Goal: Information Seeking & Learning: Learn about a topic

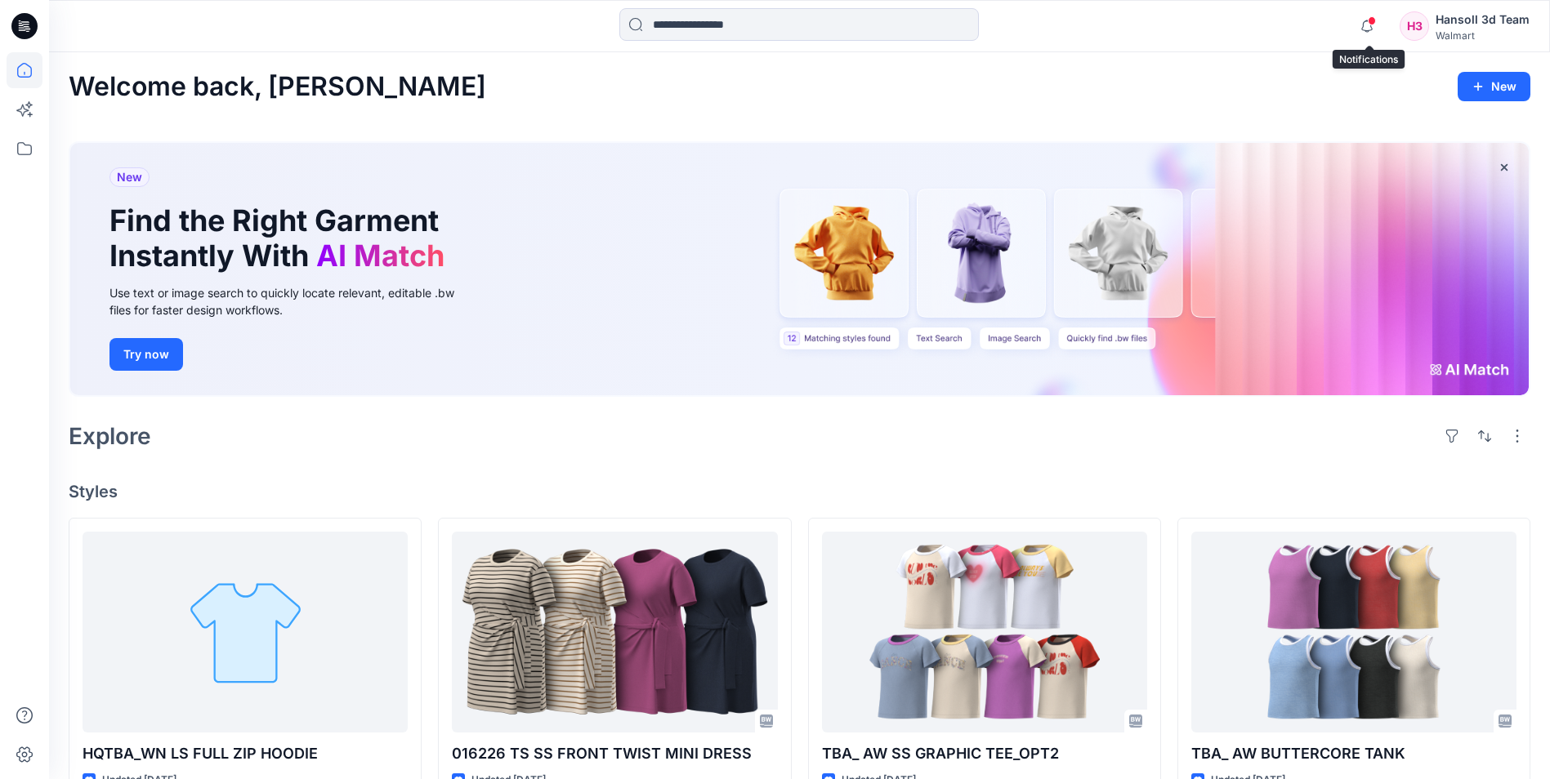
click at [1372, 24] on span at bounding box center [1371, 20] width 8 height 9
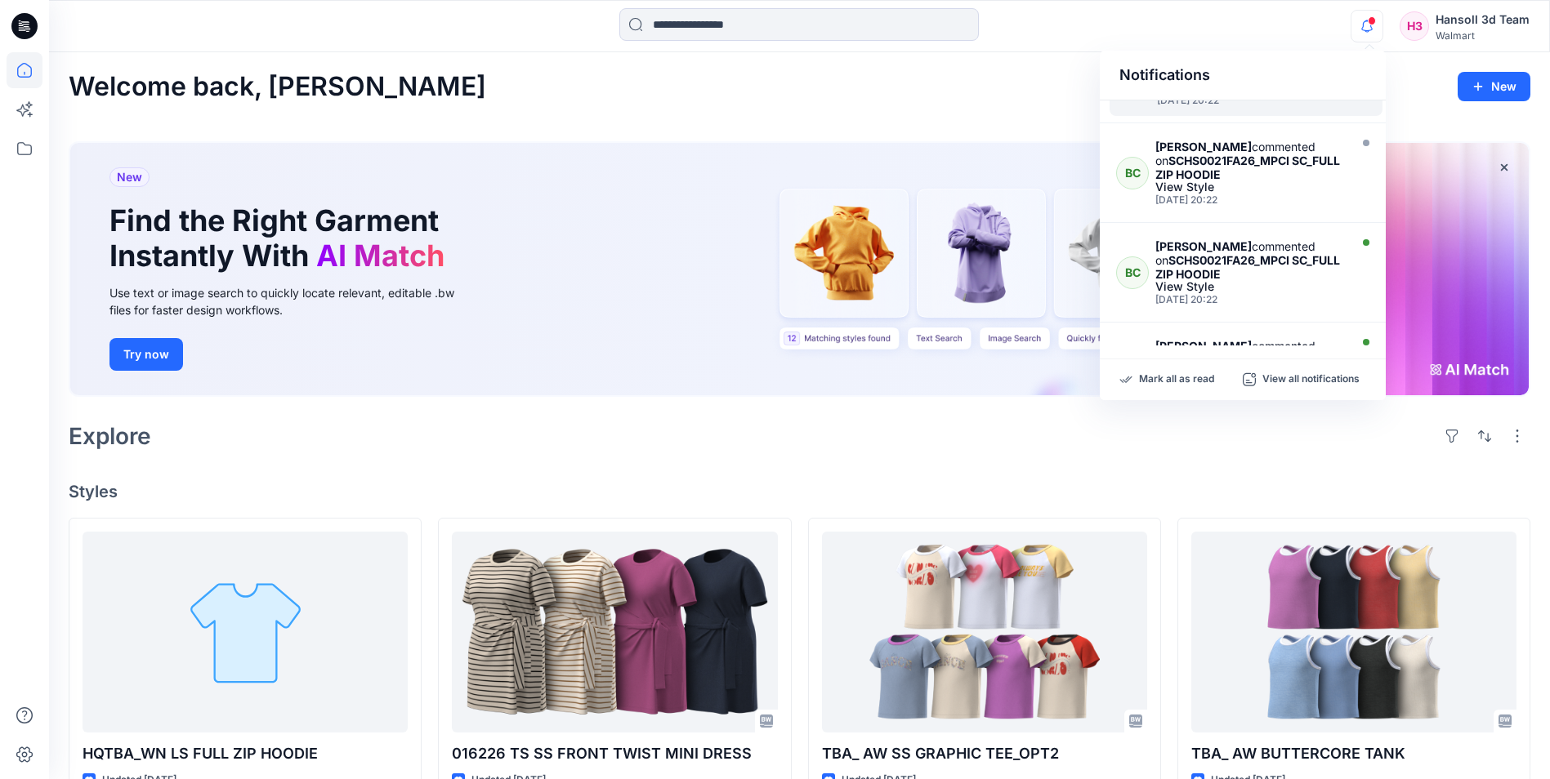
scroll to position [572, 0]
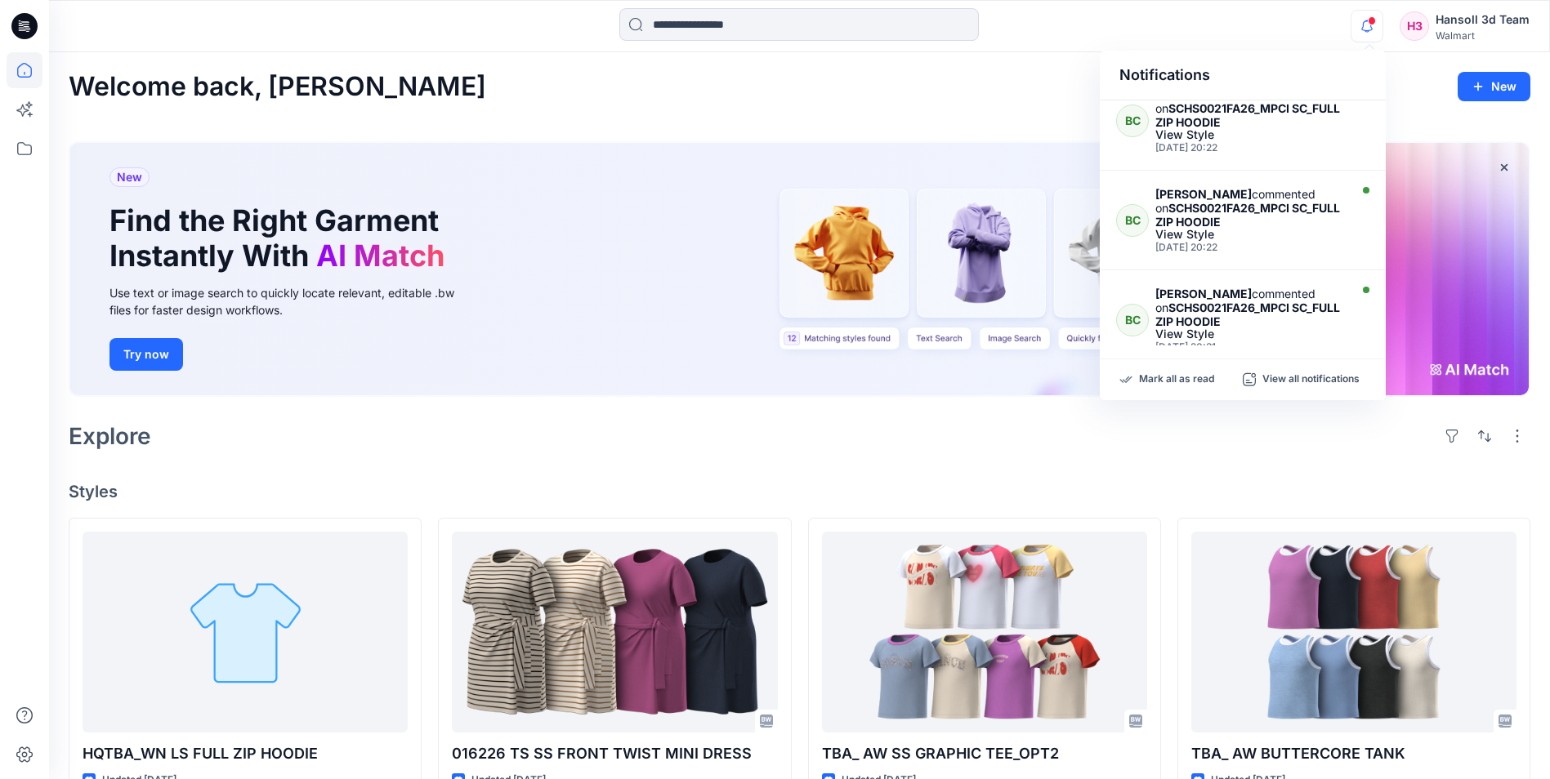
click at [930, 78] on div "Welcome back, Hansoll New" at bounding box center [799, 87] width 1461 height 30
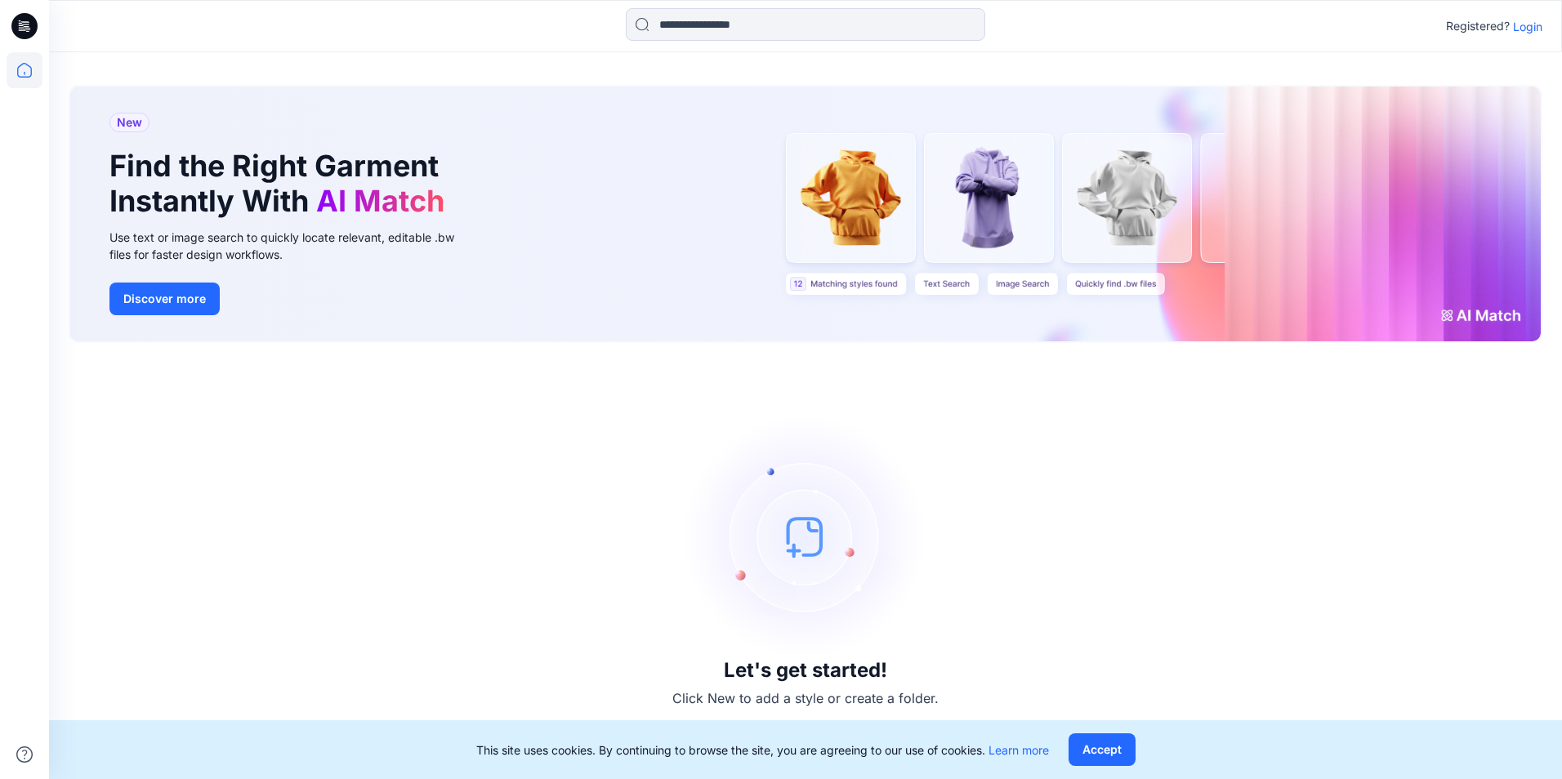
click at [38, 30] on div at bounding box center [24, 26] width 52 height 52
drag, startPoint x: 36, startPoint y: 33, endPoint x: 181, endPoint y: 20, distance: 145.1
click at [37, 33] on icon at bounding box center [24, 26] width 26 height 52
click at [1526, 26] on p "Login" at bounding box center [1527, 26] width 29 height 17
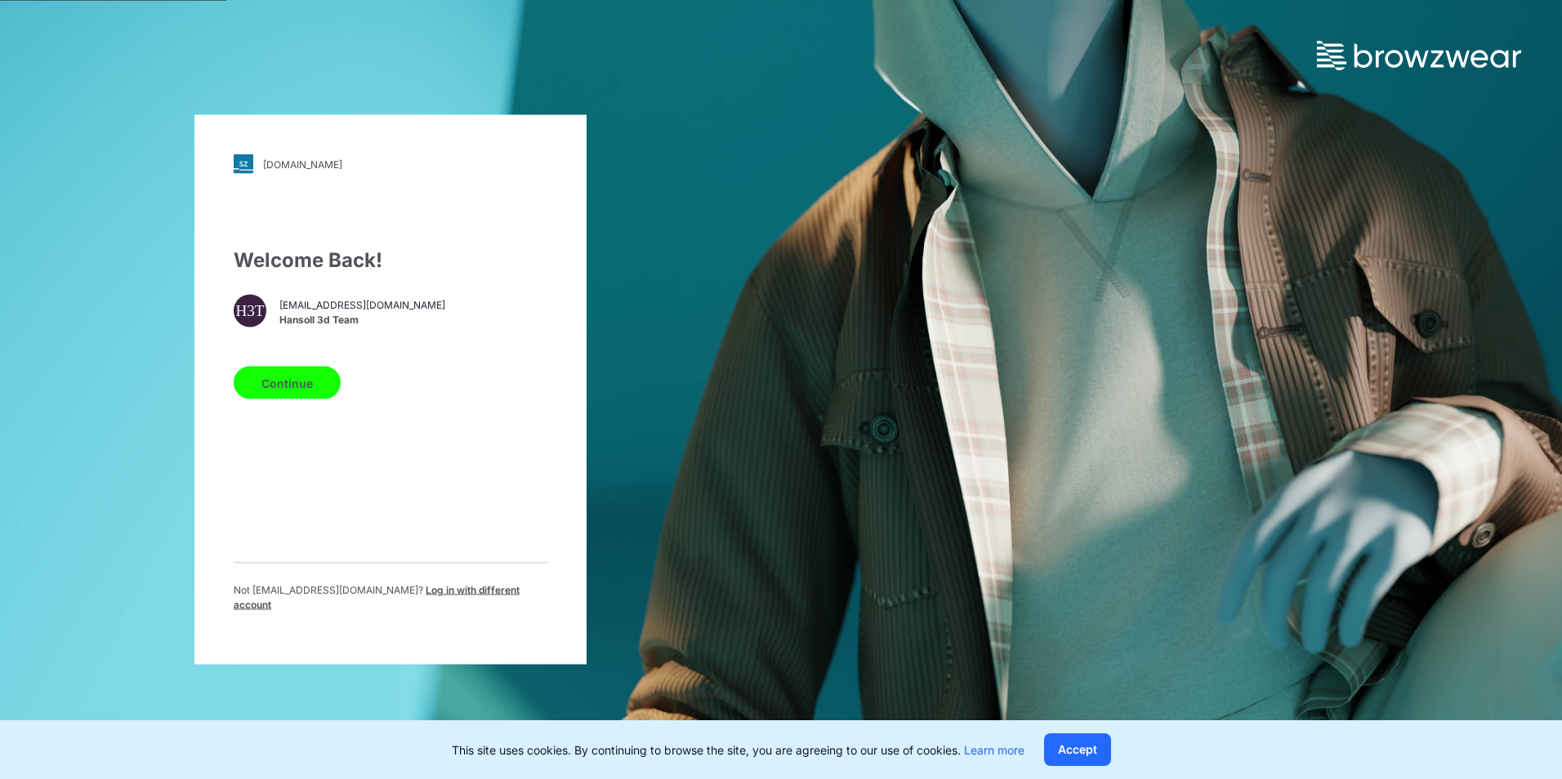
click at [279, 387] on button "Continue" at bounding box center [287, 383] width 107 height 33
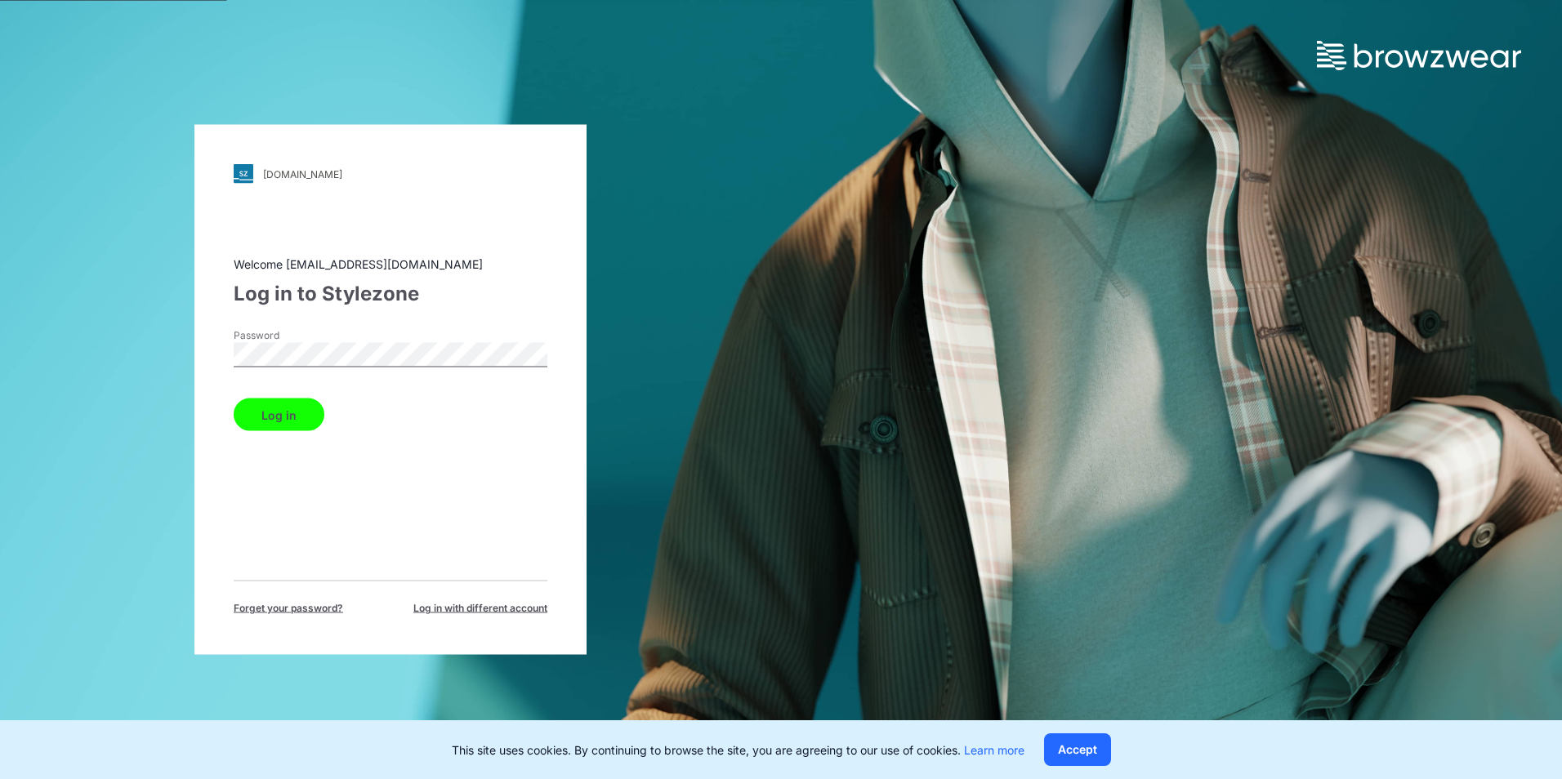
click at [555, 310] on div "walmart.stylezone.com Loading... Welcome hst070015@hansoll.com Log in to Stylez…" at bounding box center [390, 390] width 392 height 530
drag, startPoint x: 290, startPoint y: 425, endPoint x: 265, endPoint y: 396, distance: 37.7
click at [288, 422] on button "Log in" at bounding box center [279, 415] width 91 height 33
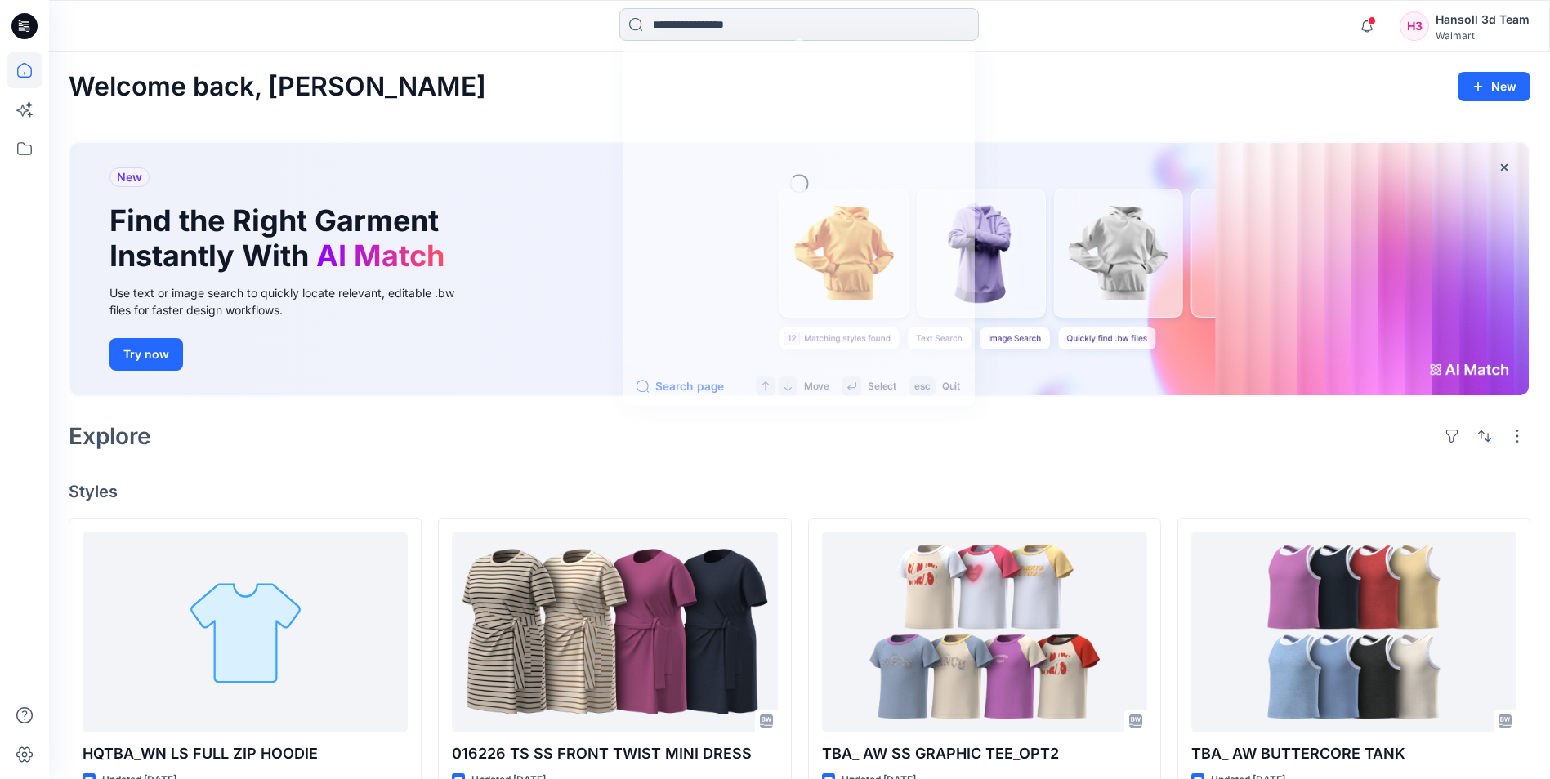
click at [816, 30] on input at bounding box center [798, 24] width 359 height 33
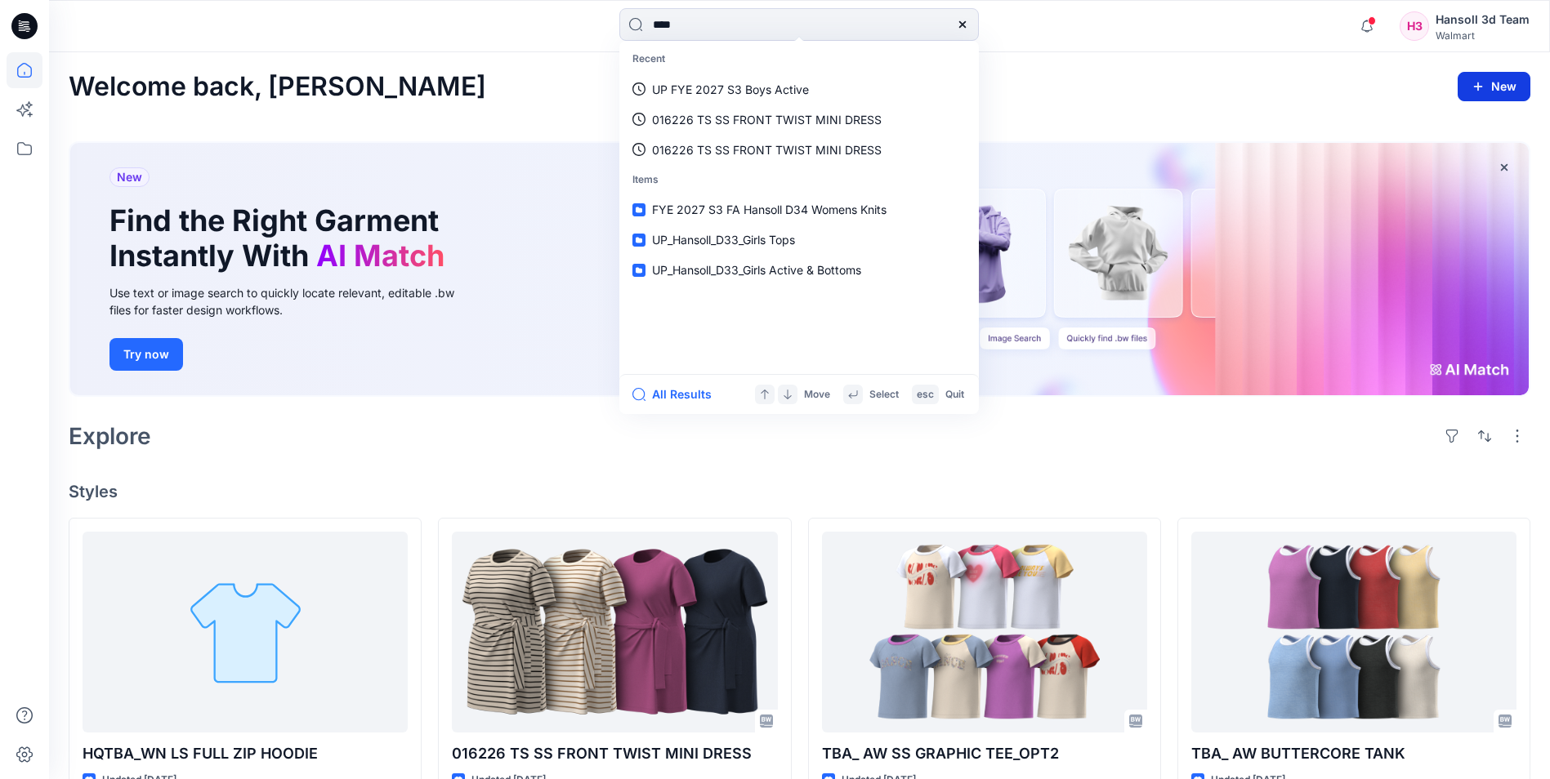
type input "*****"
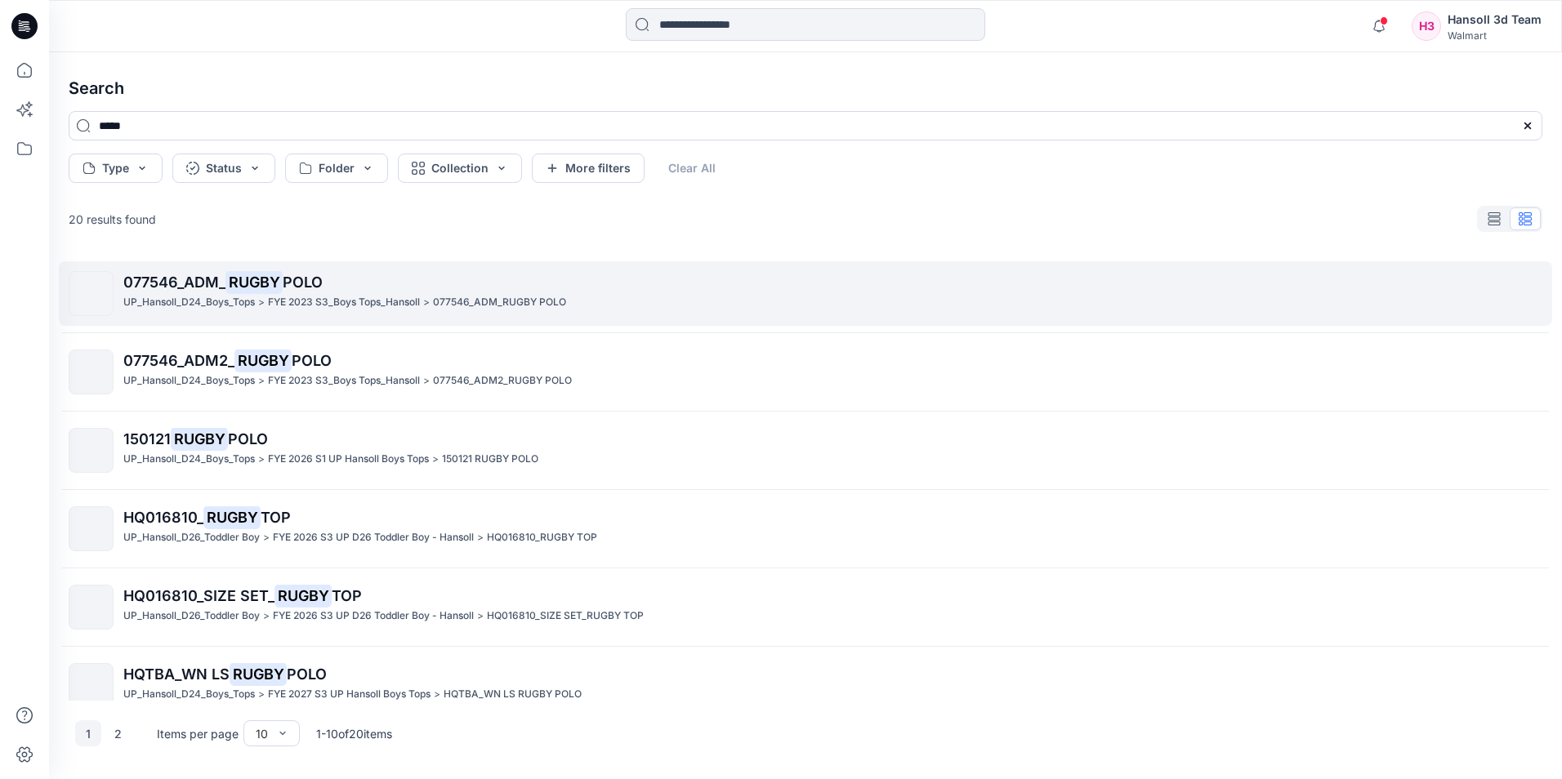
click at [253, 283] on mark "RUGBY" at bounding box center [253, 281] width 57 height 23
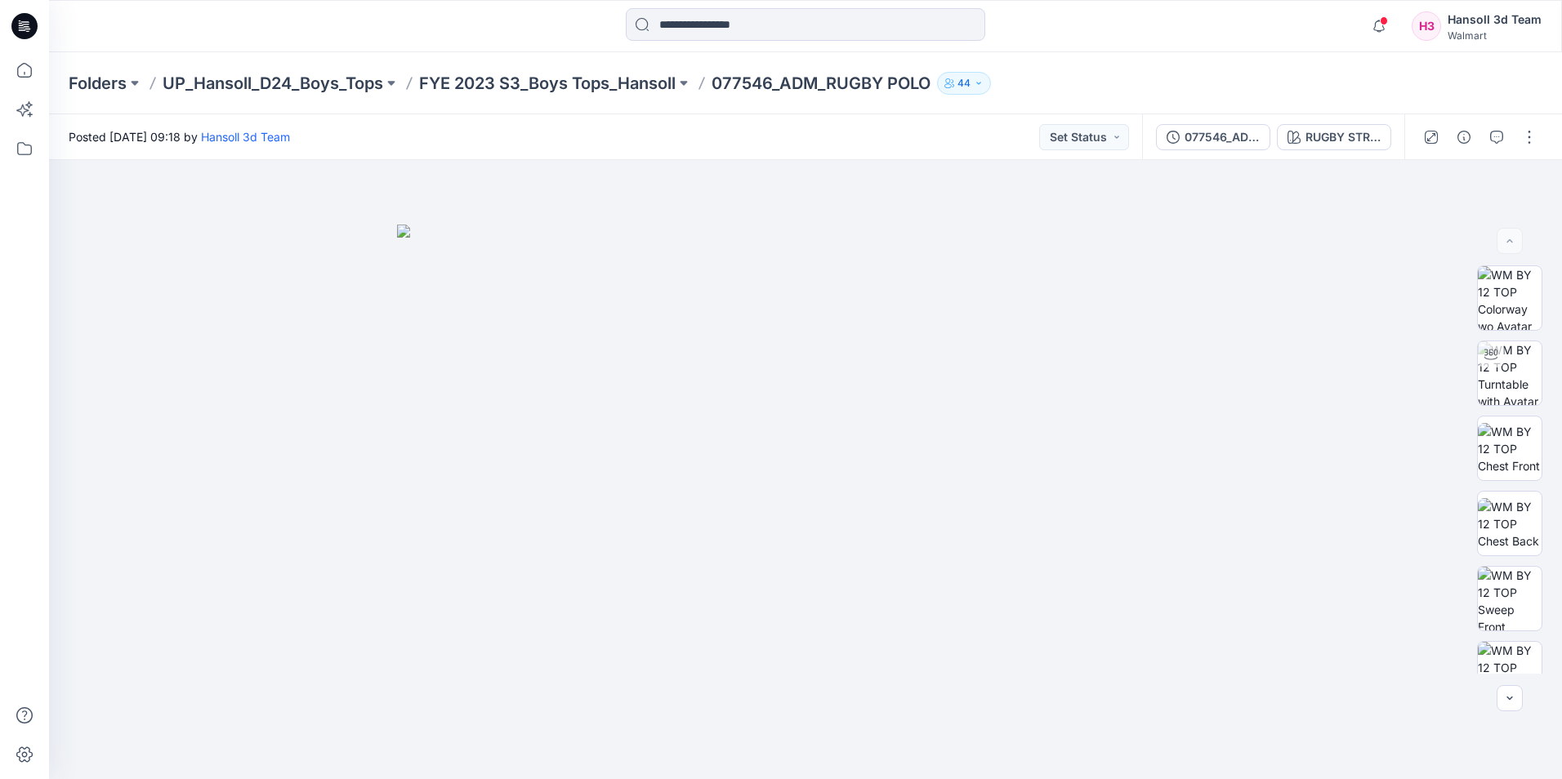
click at [20, 32] on icon at bounding box center [24, 26] width 26 height 26
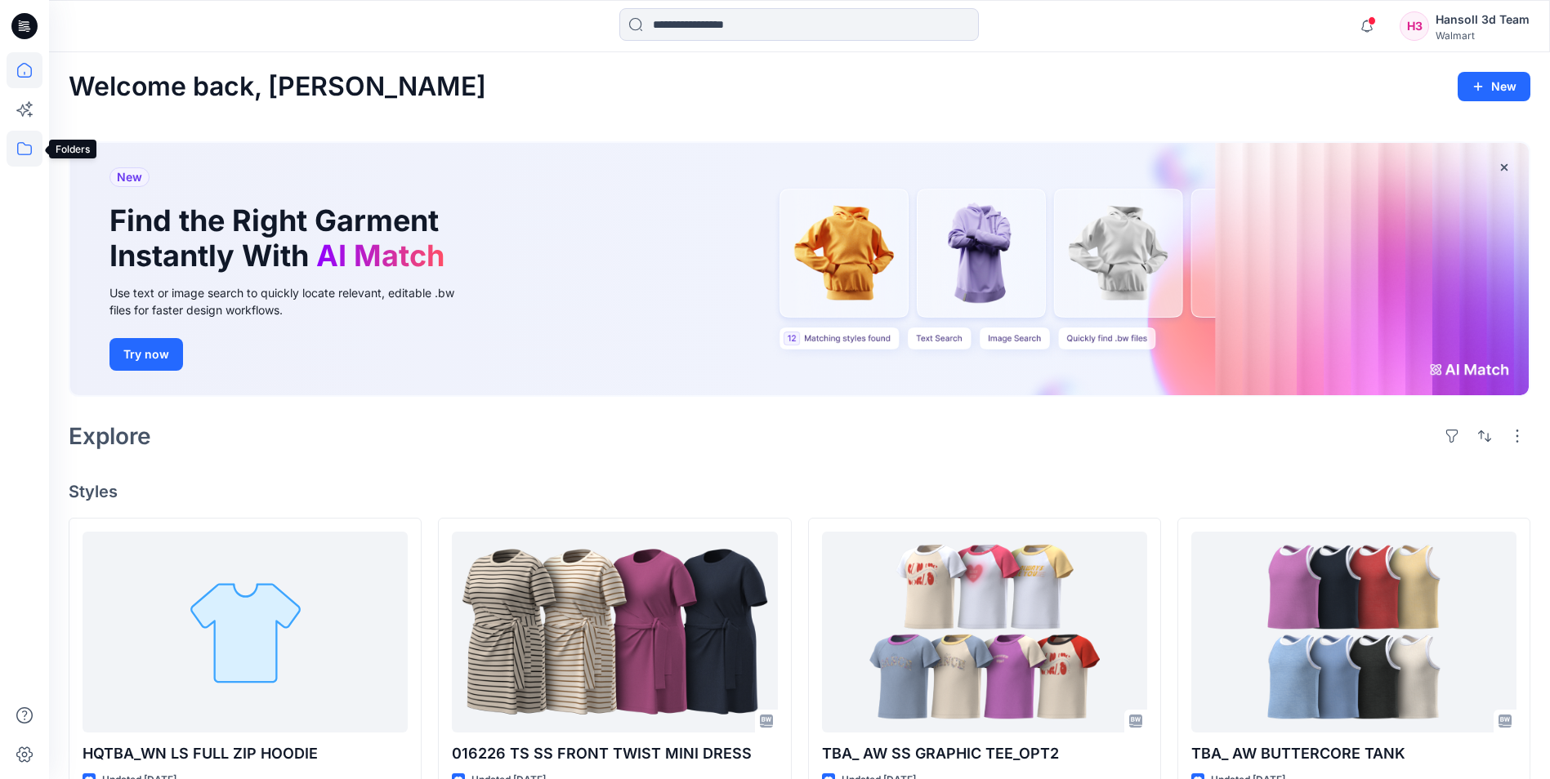
click at [22, 152] on icon at bounding box center [25, 149] width 36 height 36
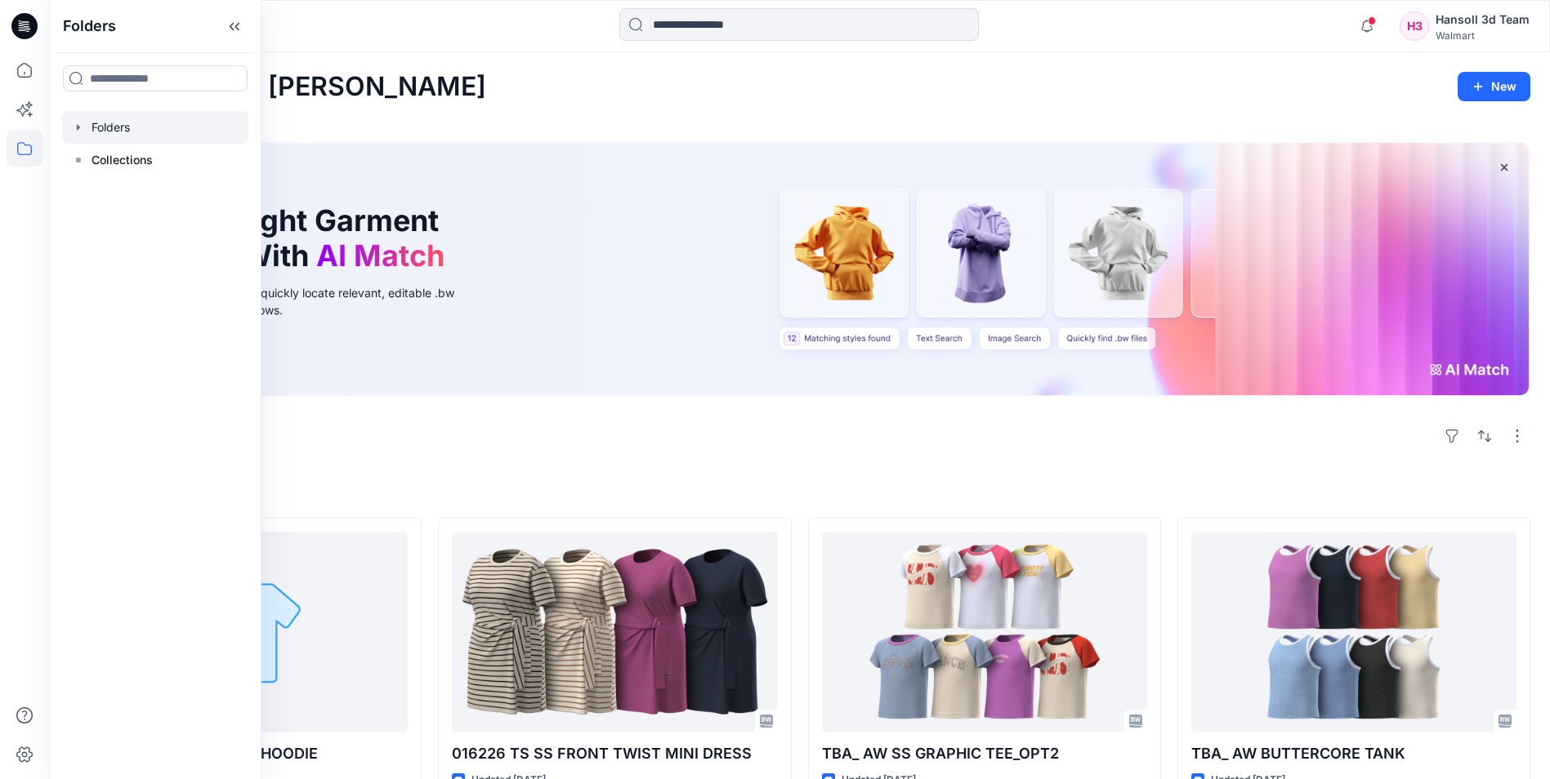
click at [160, 127] on div at bounding box center [155, 127] width 186 height 33
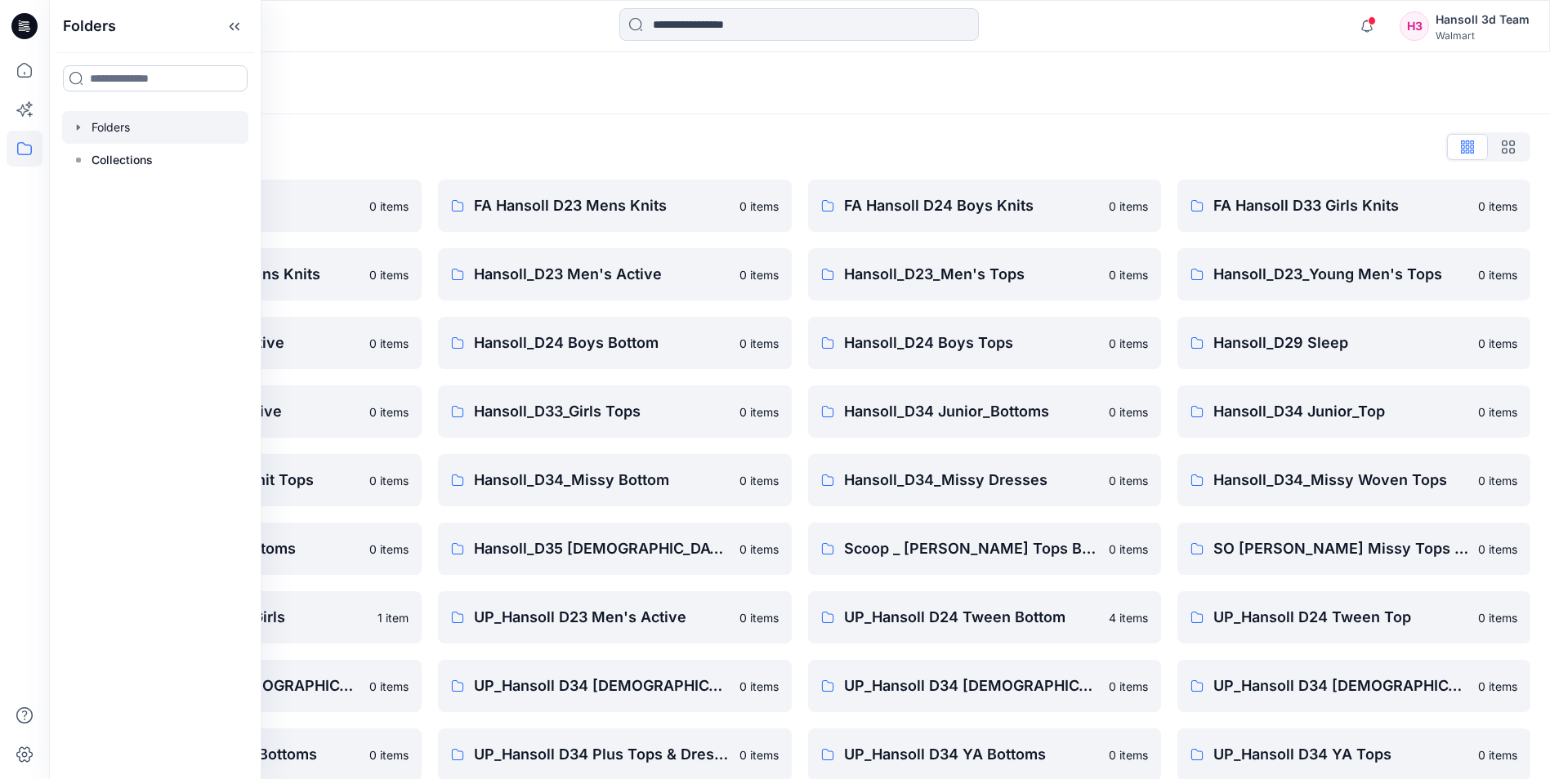
click at [149, 74] on input at bounding box center [155, 78] width 185 height 26
type input "***"
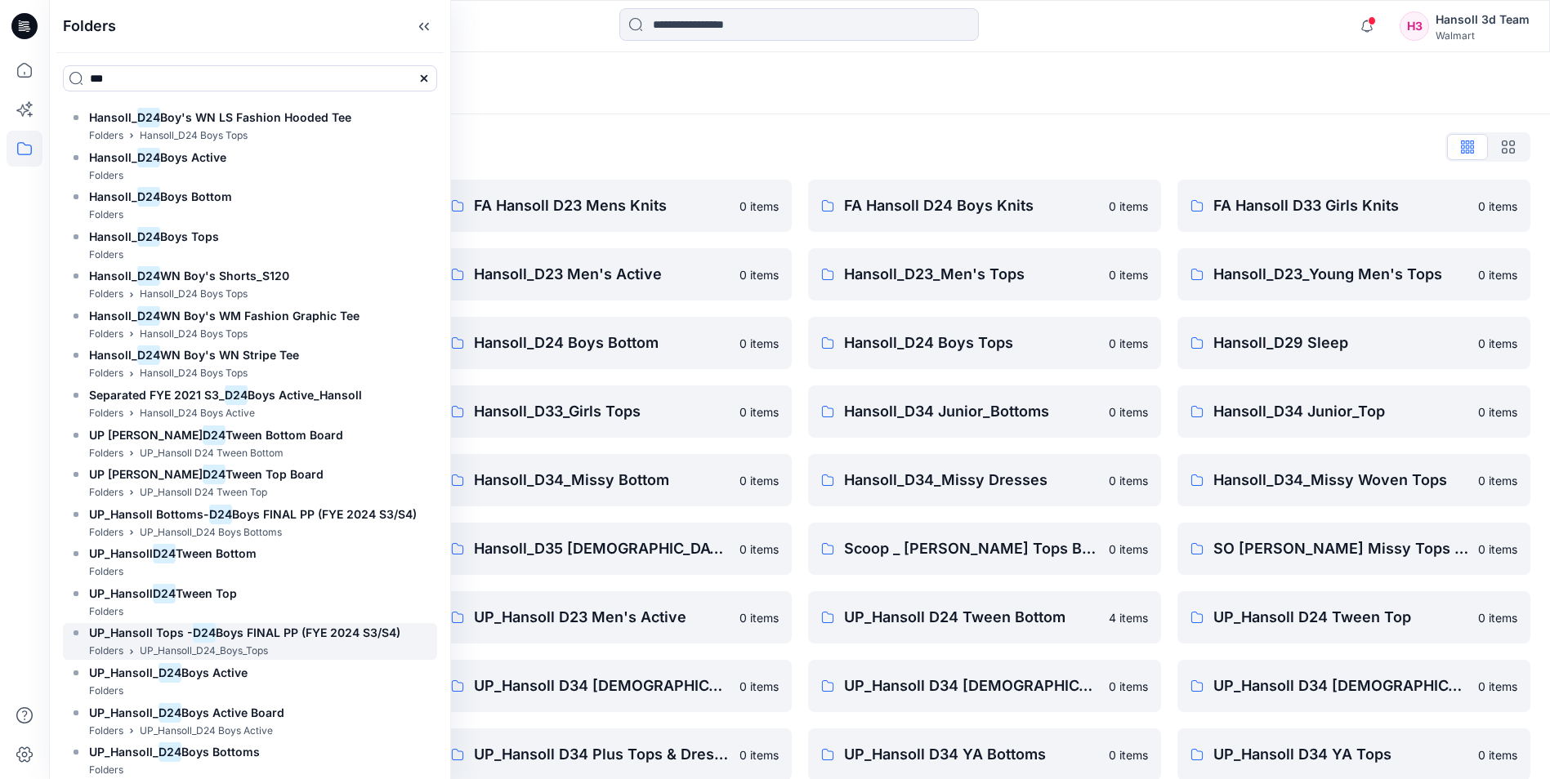
scroll to position [1062, 0]
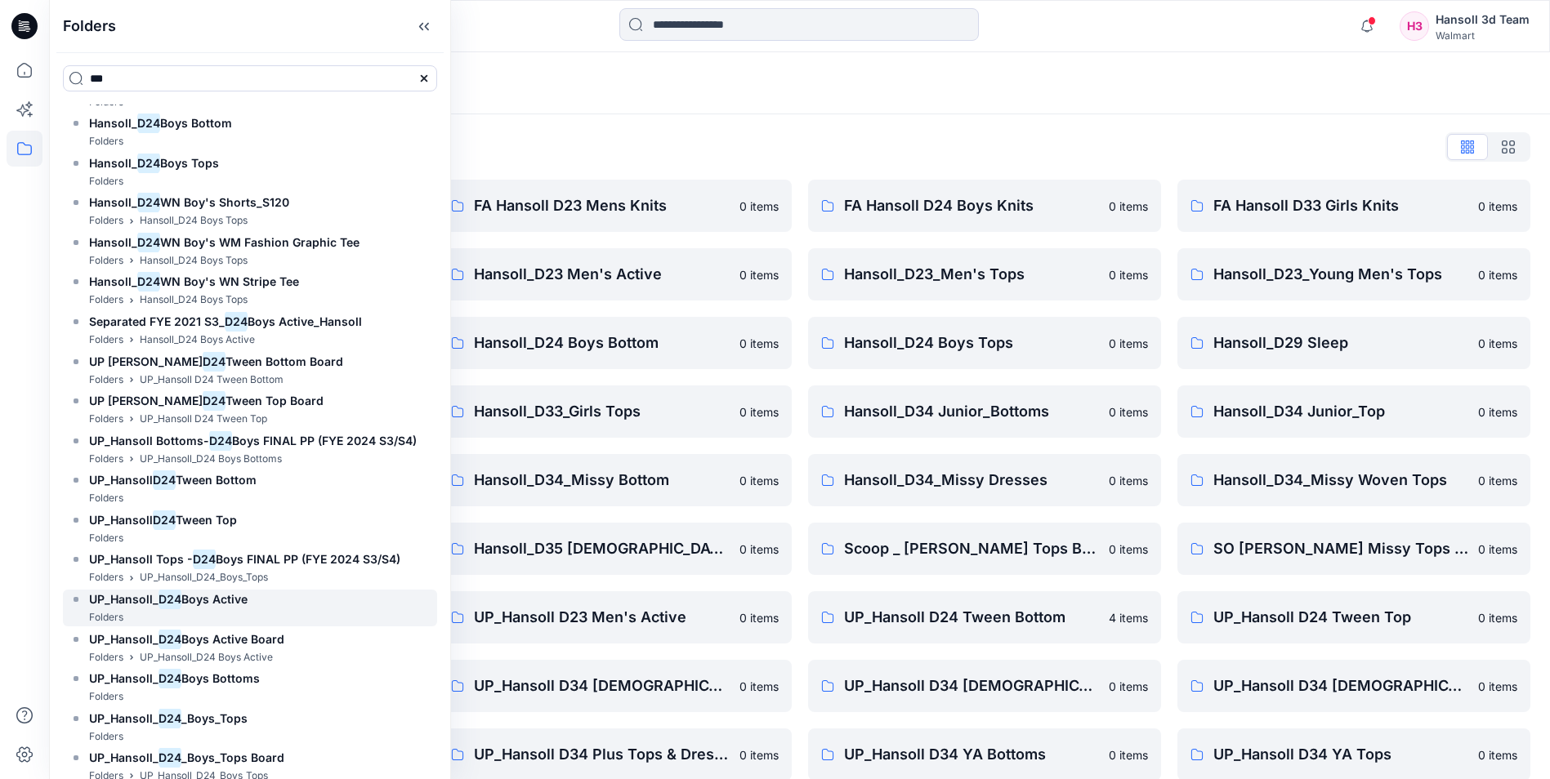
click at [223, 605] on span "Boys Active" at bounding box center [214, 599] width 66 height 14
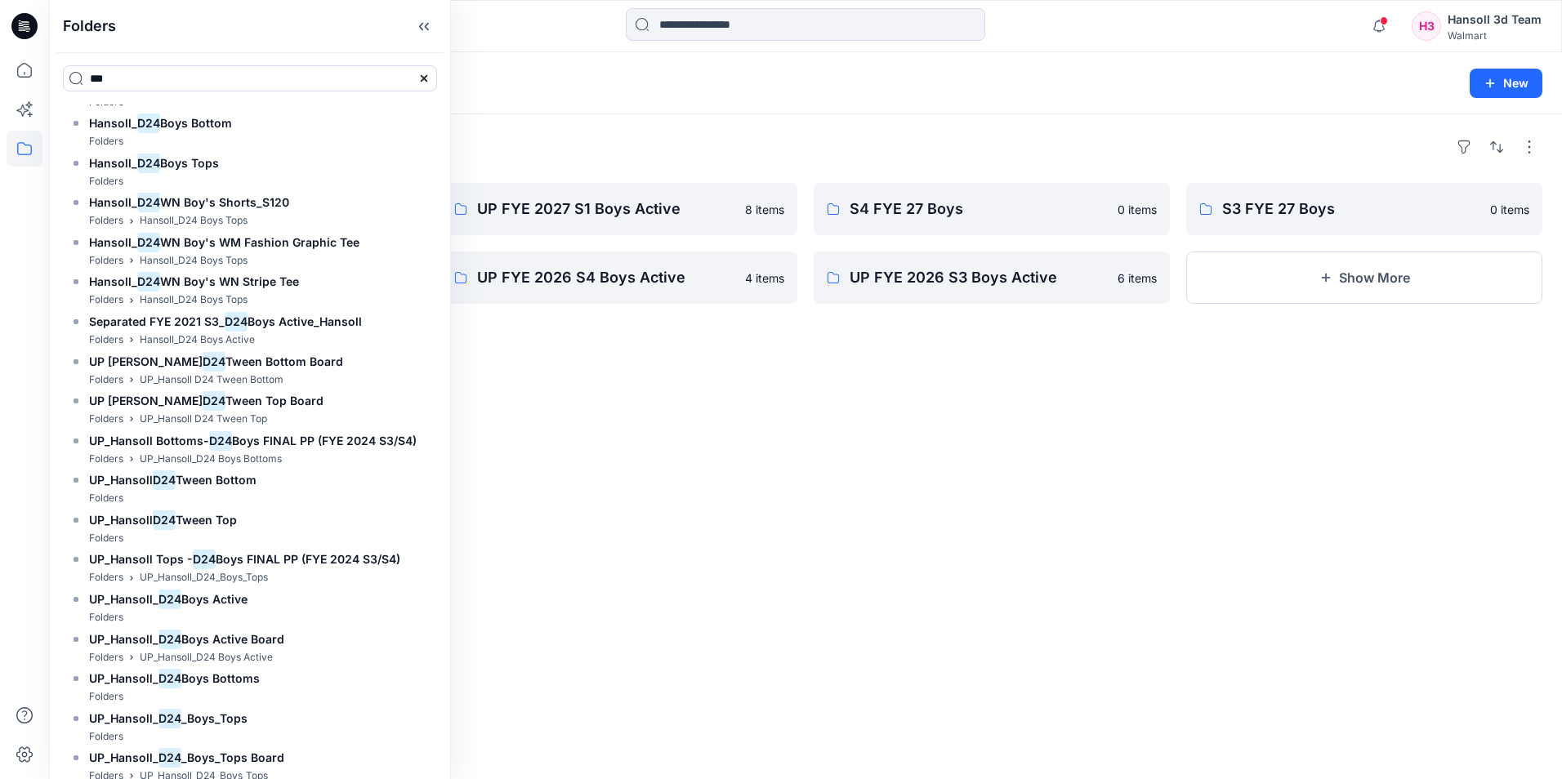
click at [956, 452] on div "Folders UP FYE 2027 S3 Boys Active 11 items S2 FYE 27 Boys 0 items UP FYE 2027 …" at bounding box center [805, 446] width 1513 height 665
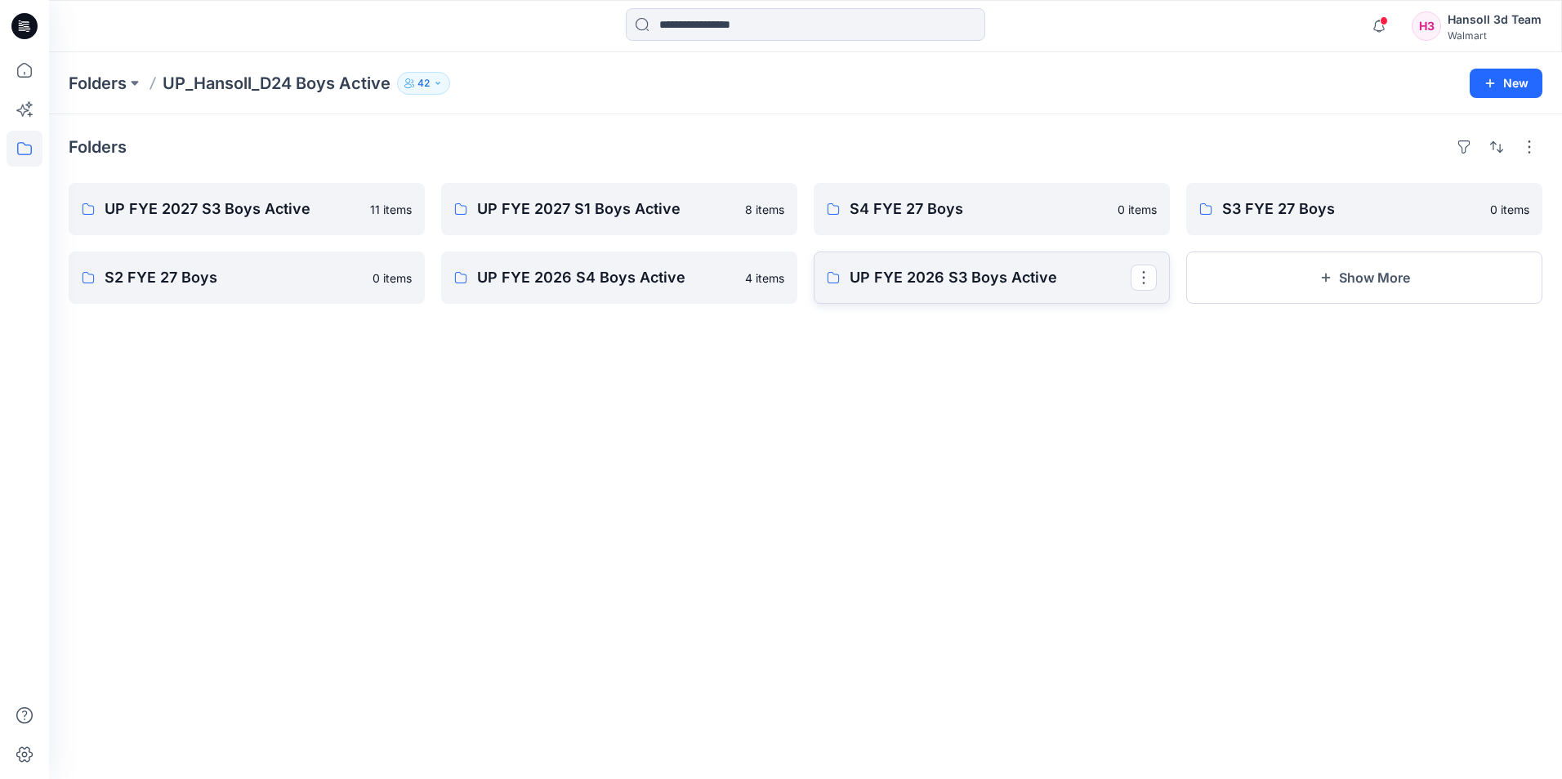
click at [908, 279] on p "UP FYE 2026 S3 Boys Active" at bounding box center [990, 277] width 281 height 23
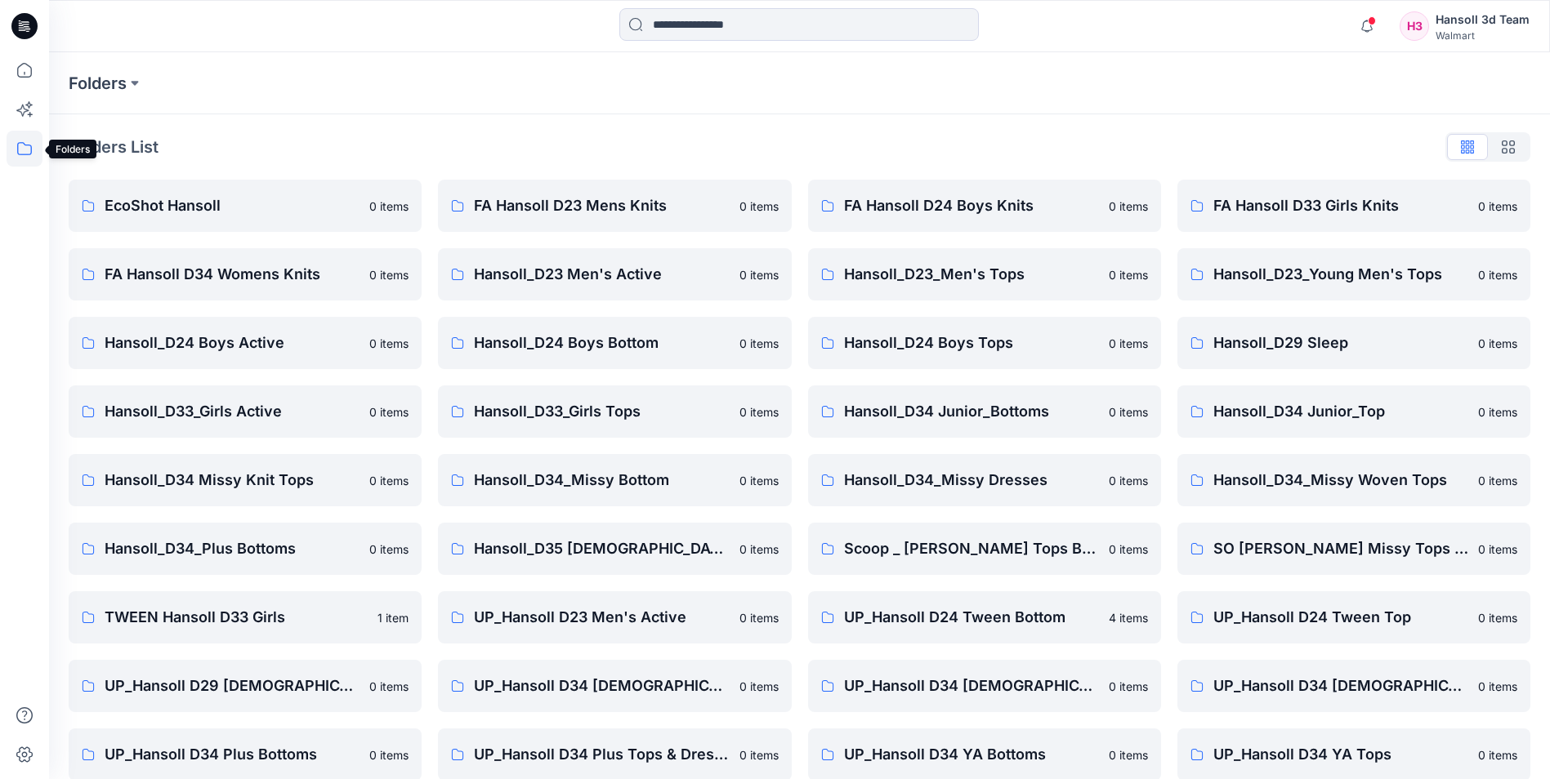
click at [26, 145] on icon at bounding box center [25, 149] width 36 height 36
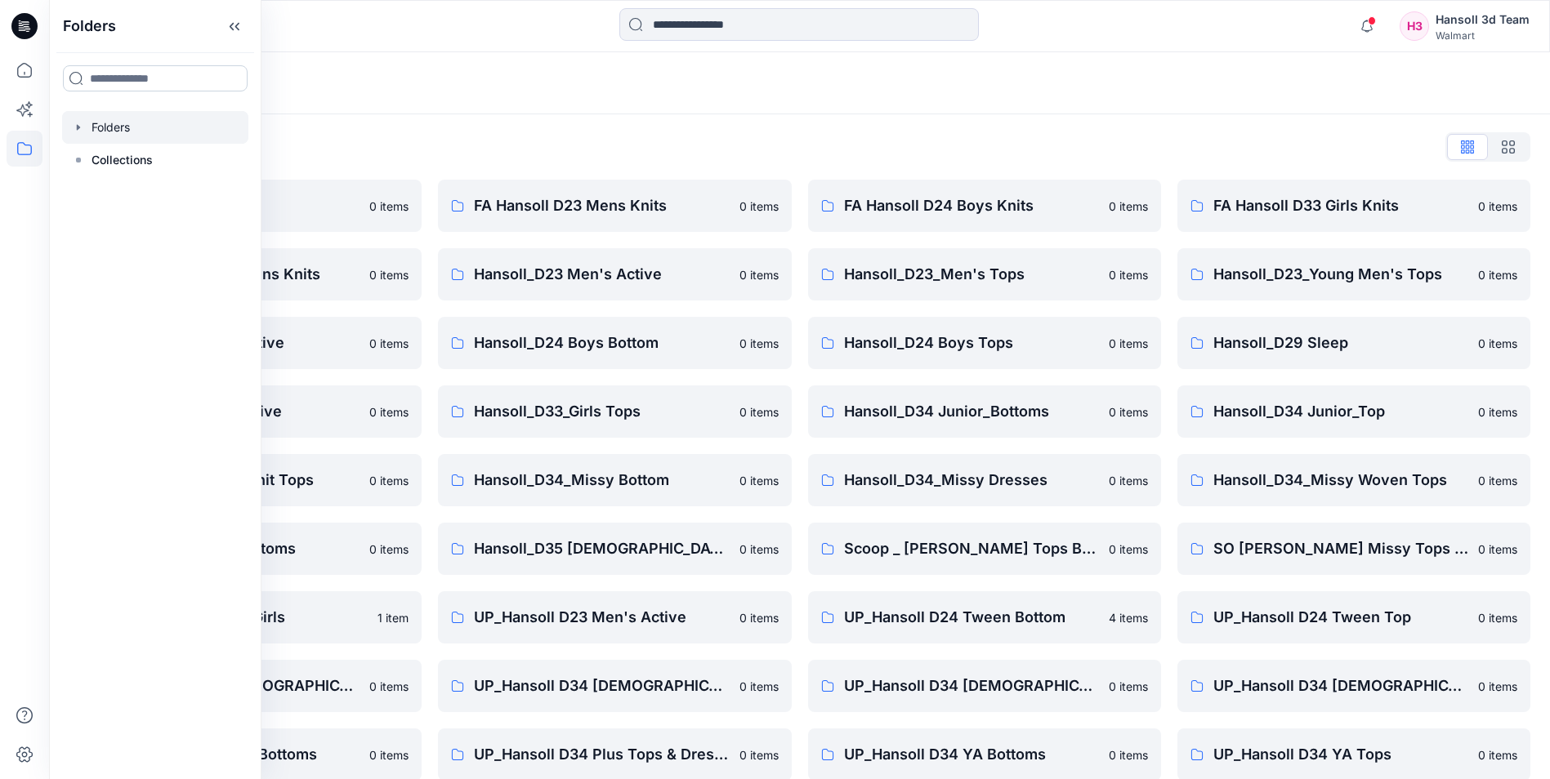
click at [101, 79] on input at bounding box center [155, 78] width 185 height 26
type input "***"
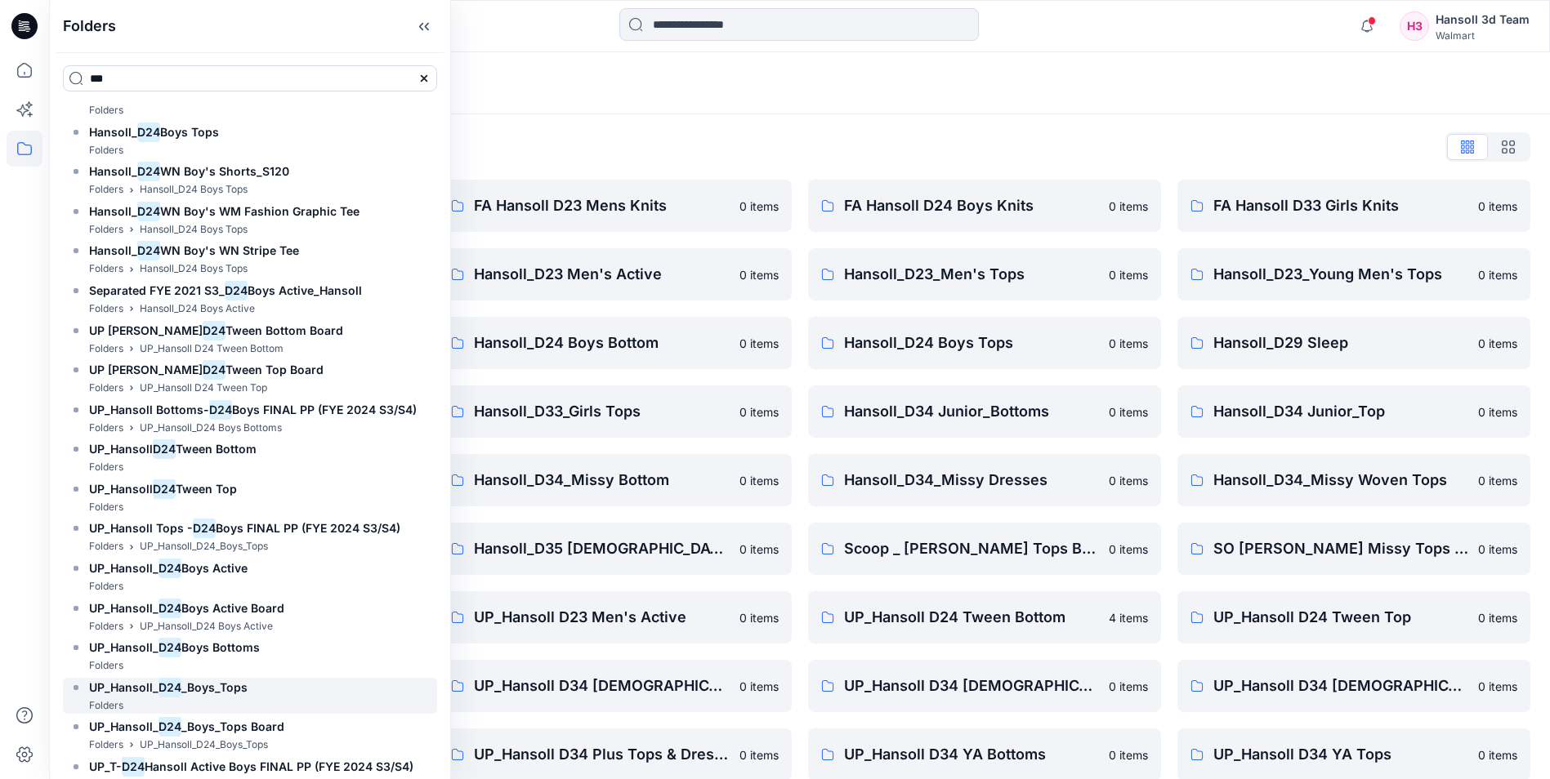
scroll to position [1107, 0]
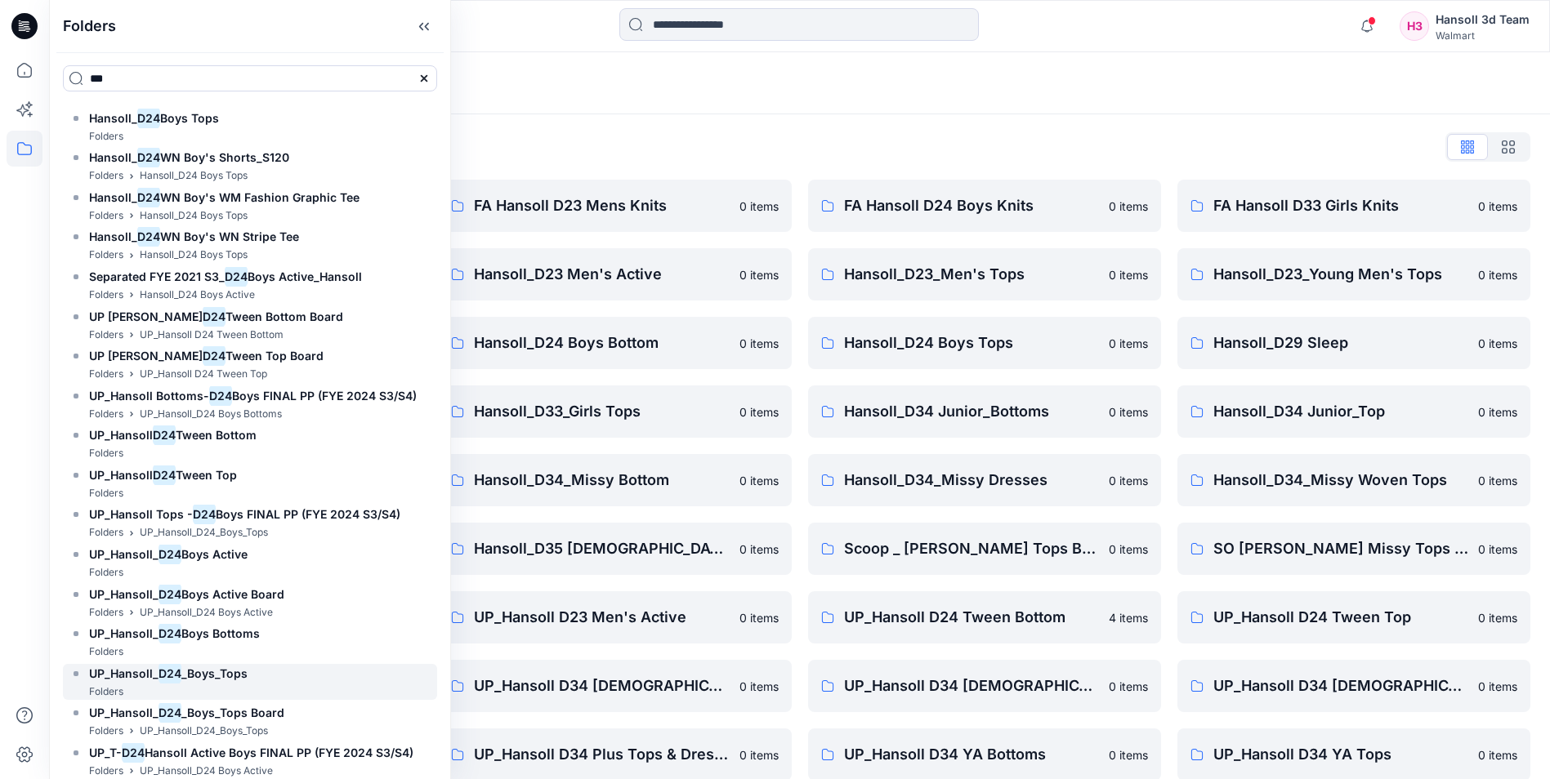
click at [199, 680] on h6 "UP_Hansoll_ D24 _Boys_Tops" at bounding box center [168, 674] width 158 height 20
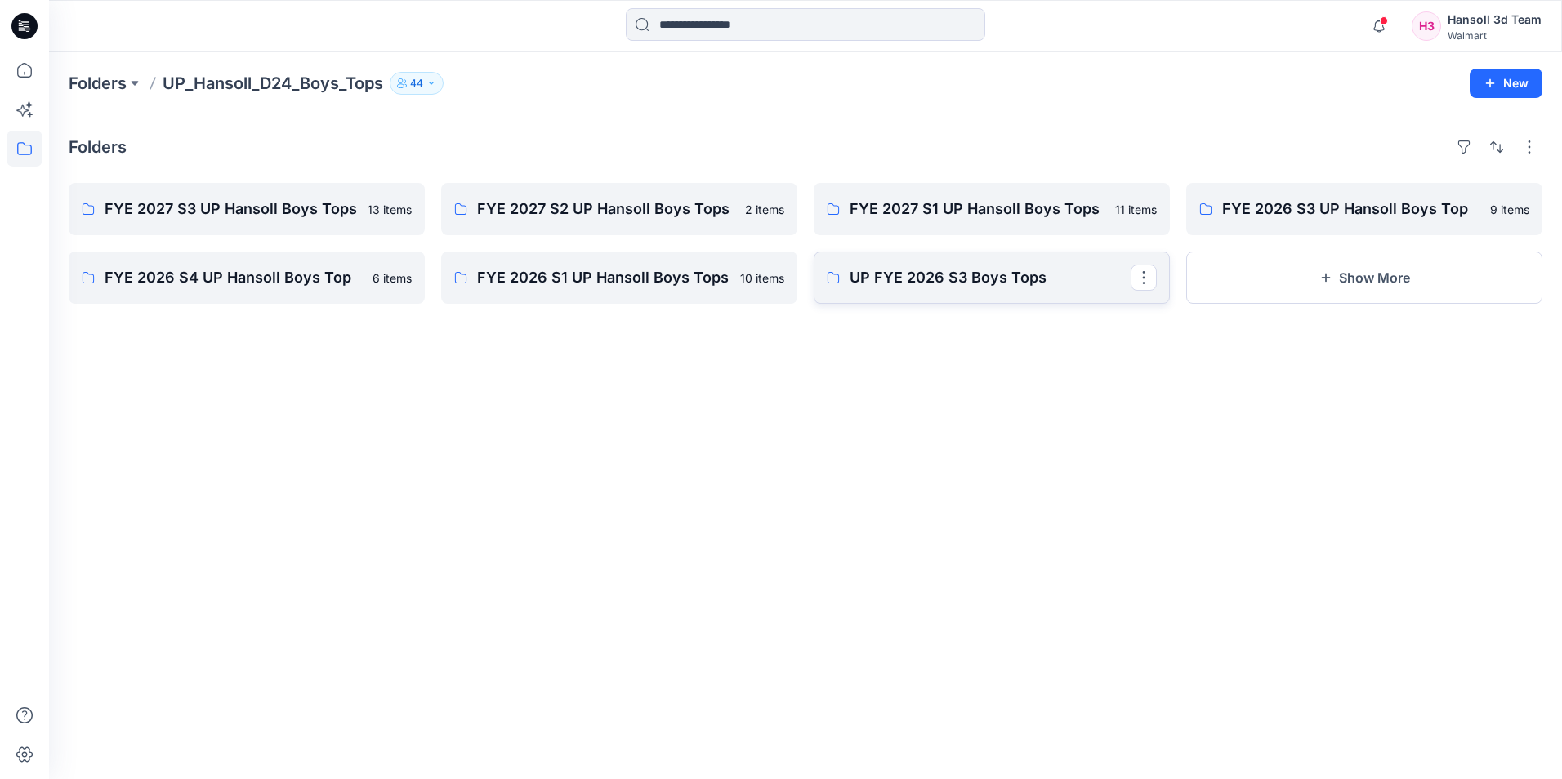
click at [930, 283] on p "UP FYE 2026 S3 Boys Tops" at bounding box center [990, 277] width 281 height 23
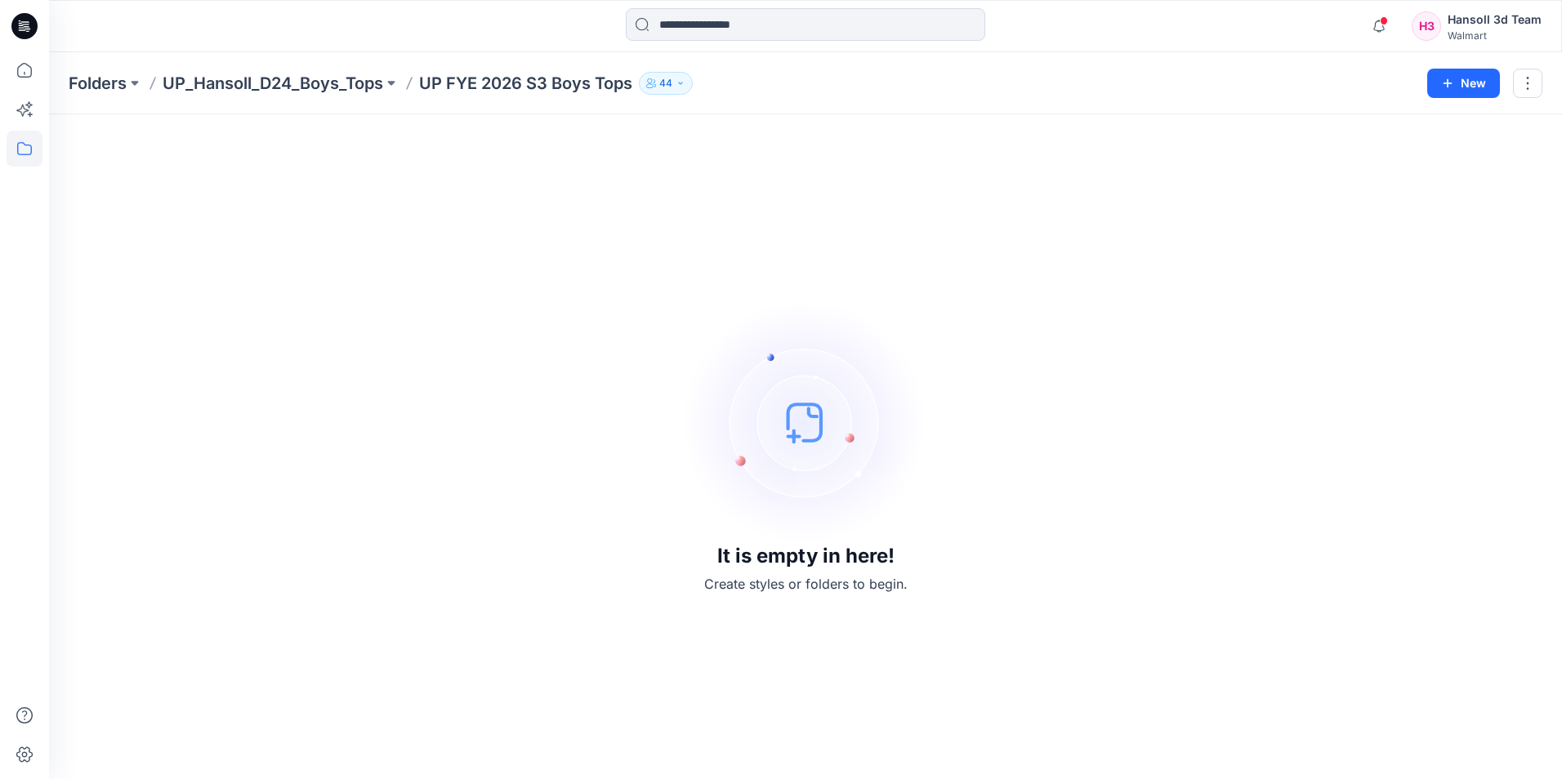
drag, startPoint x: 541, startPoint y: 234, endPoint x: 542, endPoint y: 214, distance: 19.6
click at [541, 225] on div "It is empty in here! Create styles or folders to begin." at bounding box center [806, 447] width 1474 height 626
click at [495, 80] on p "UP FYE 2026 S3 Boys Tops" at bounding box center [525, 83] width 213 height 23
click at [329, 84] on p "UP_Hansoll_D24_Boys_Tops" at bounding box center [273, 83] width 221 height 23
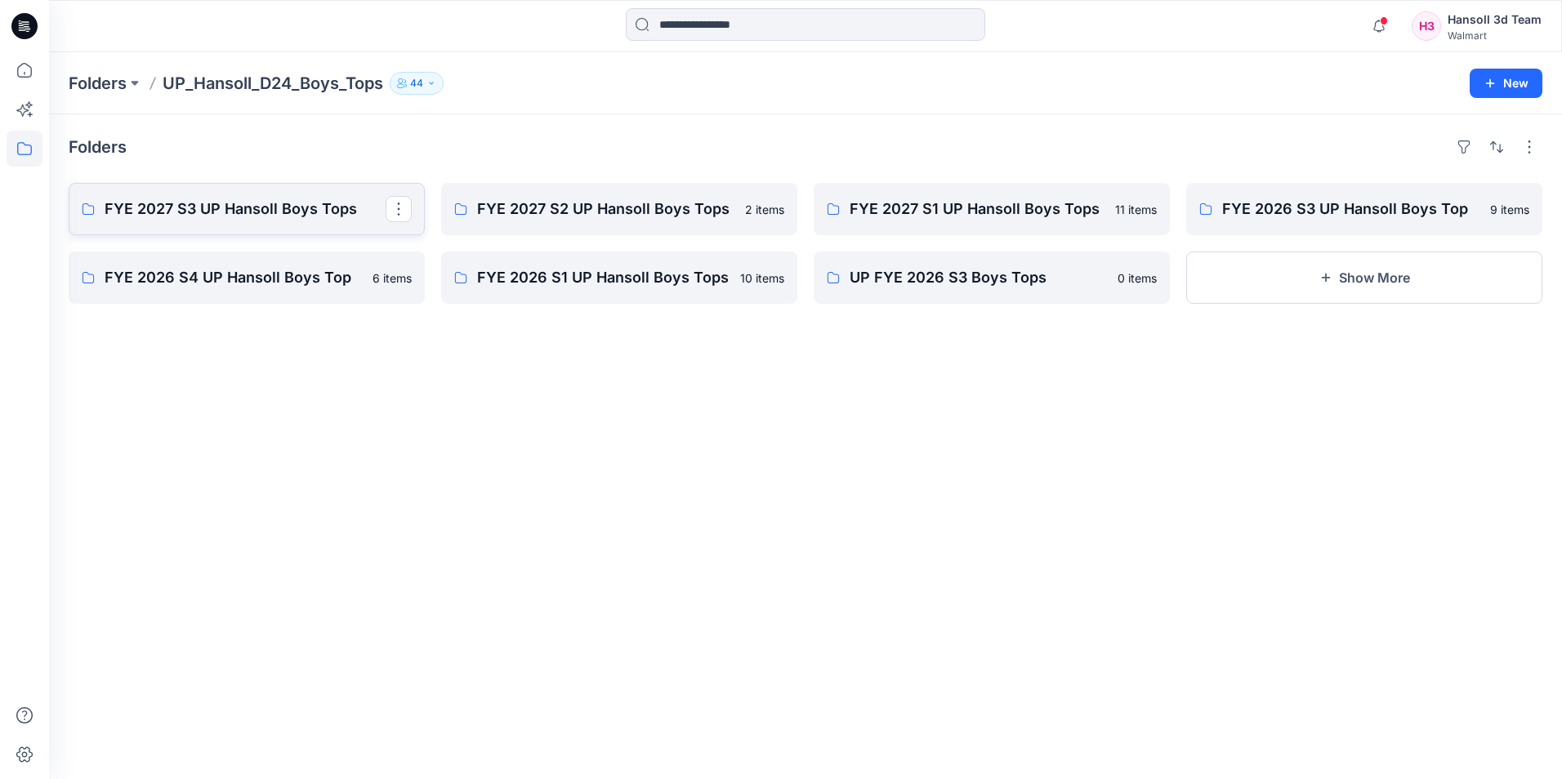
click at [255, 206] on p "FYE 2027 S3 UP Hansoll Boys Tops" at bounding box center [245, 209] width 281 height 23
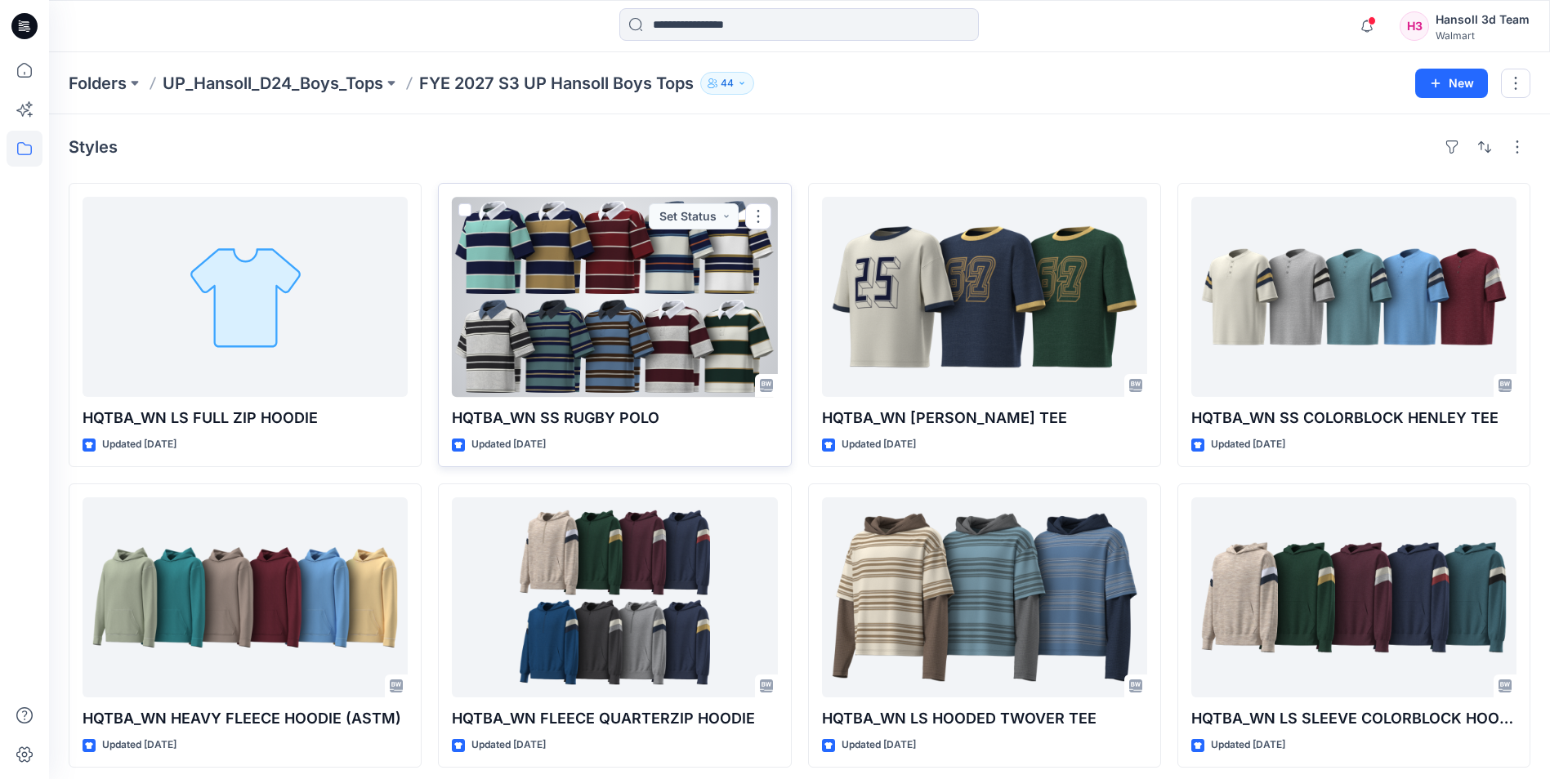
click at [579, 265] on div at bounding box center [614, 297] width 325 height 200
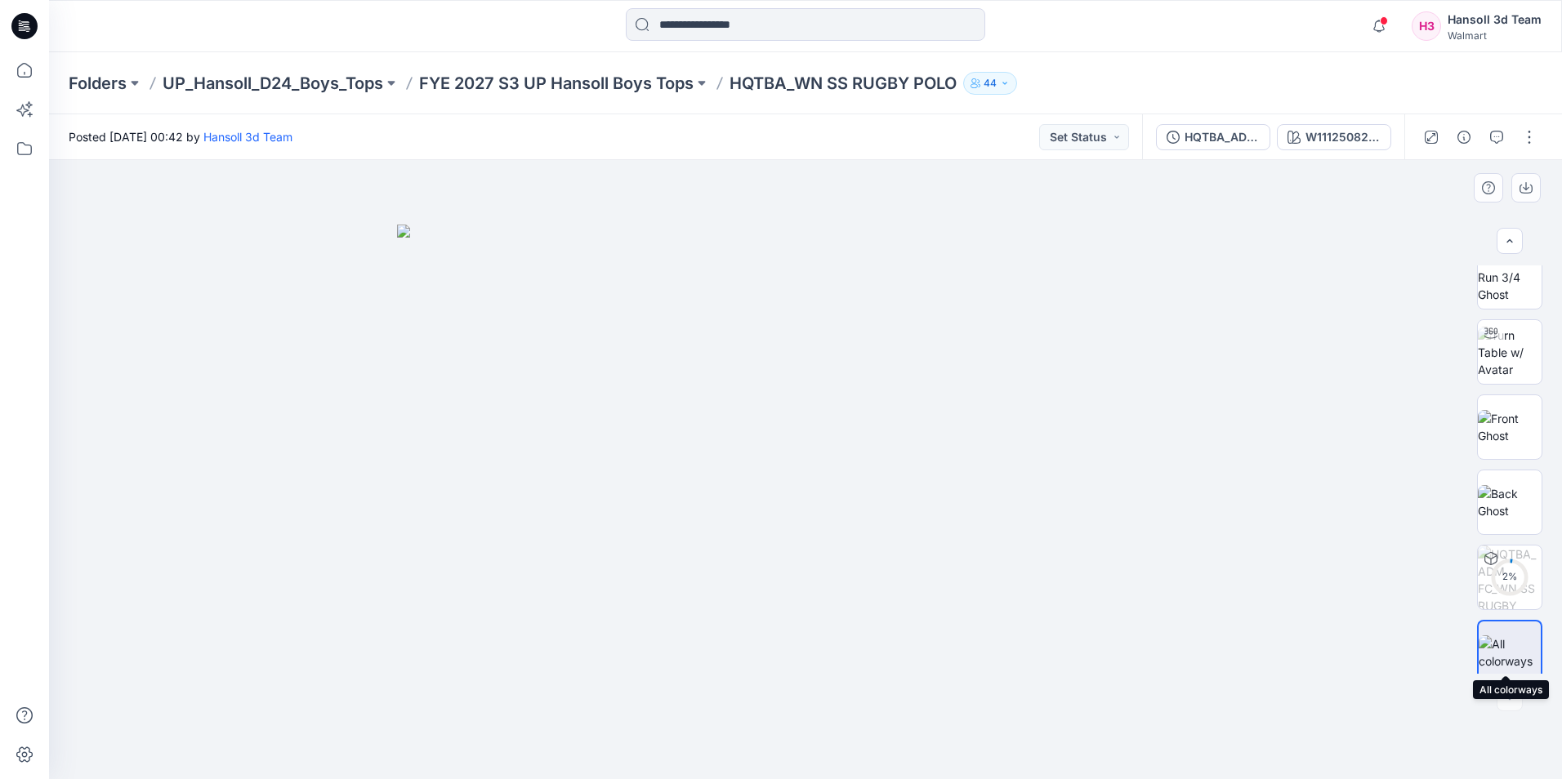
scroll to position [33, 0]
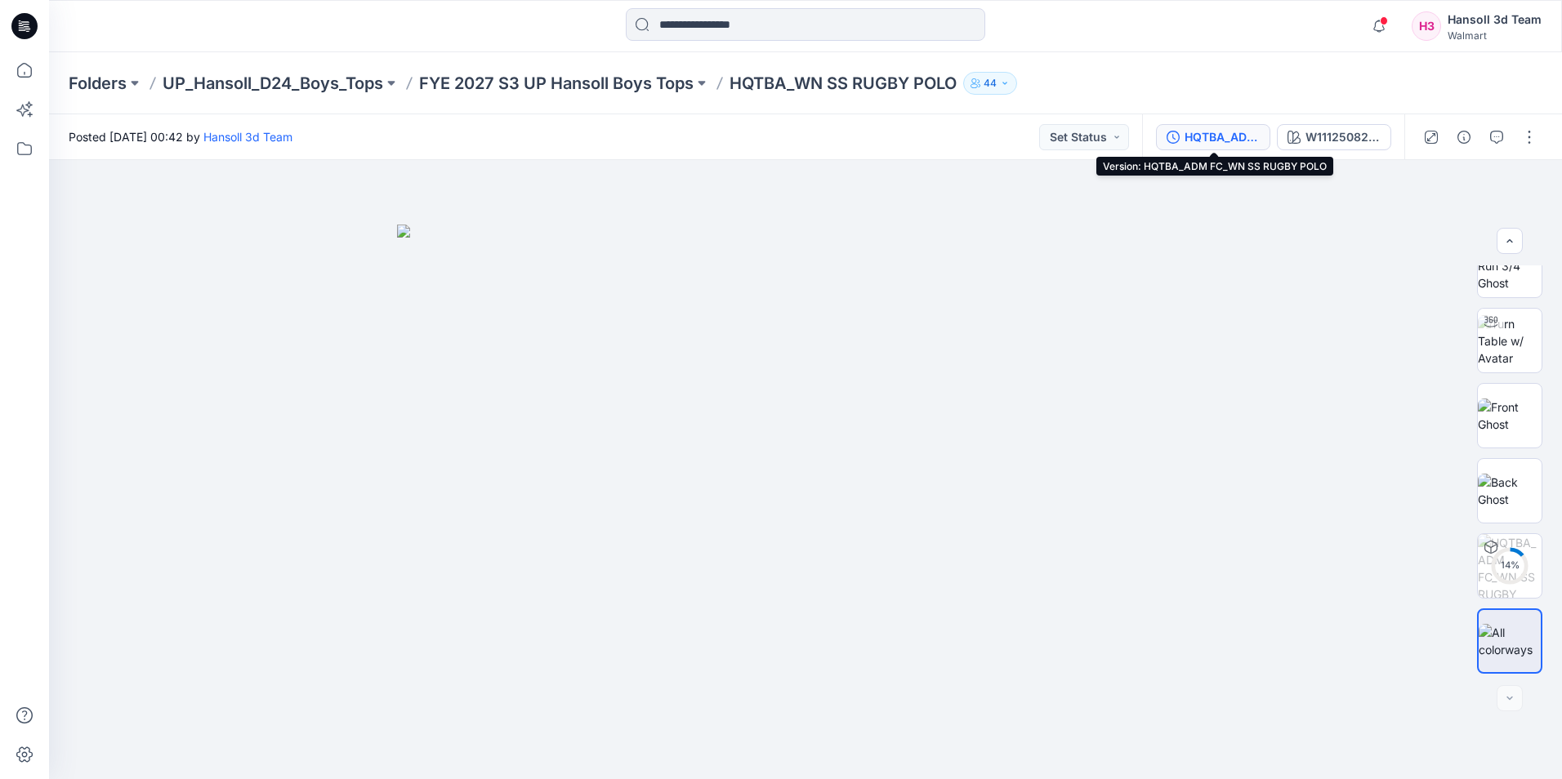
click at [1212, 136] on div "HQTBA_ADM FC_WN SS RUGBY POLO" at bounding box center [1221, 137] width 75 height 18
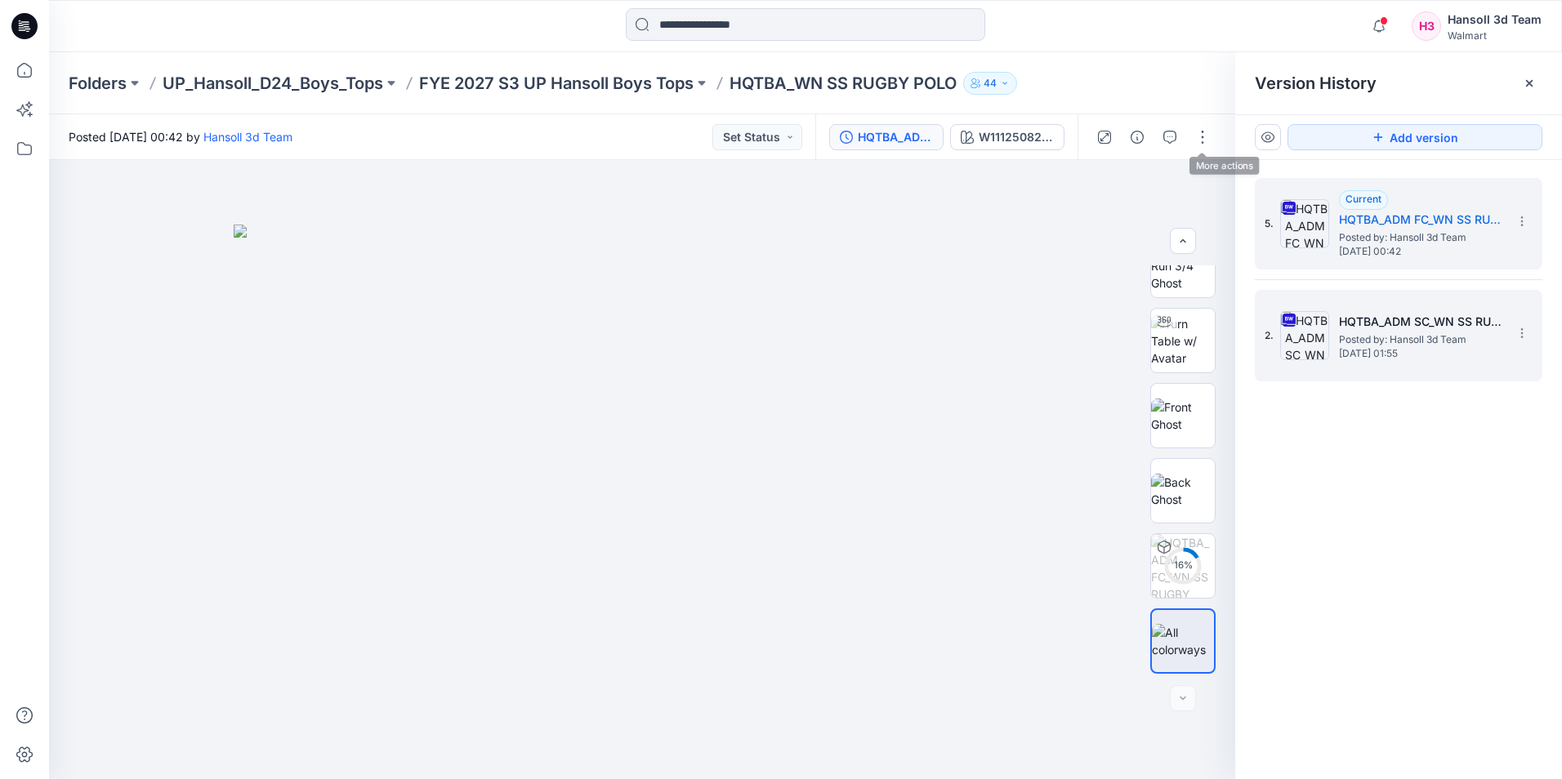
click at [1376, 319] on h5 "HQTBA_ADM SC_WN SS RUGBY POLO" at bounding box center [1420, 322] width 163 height 20
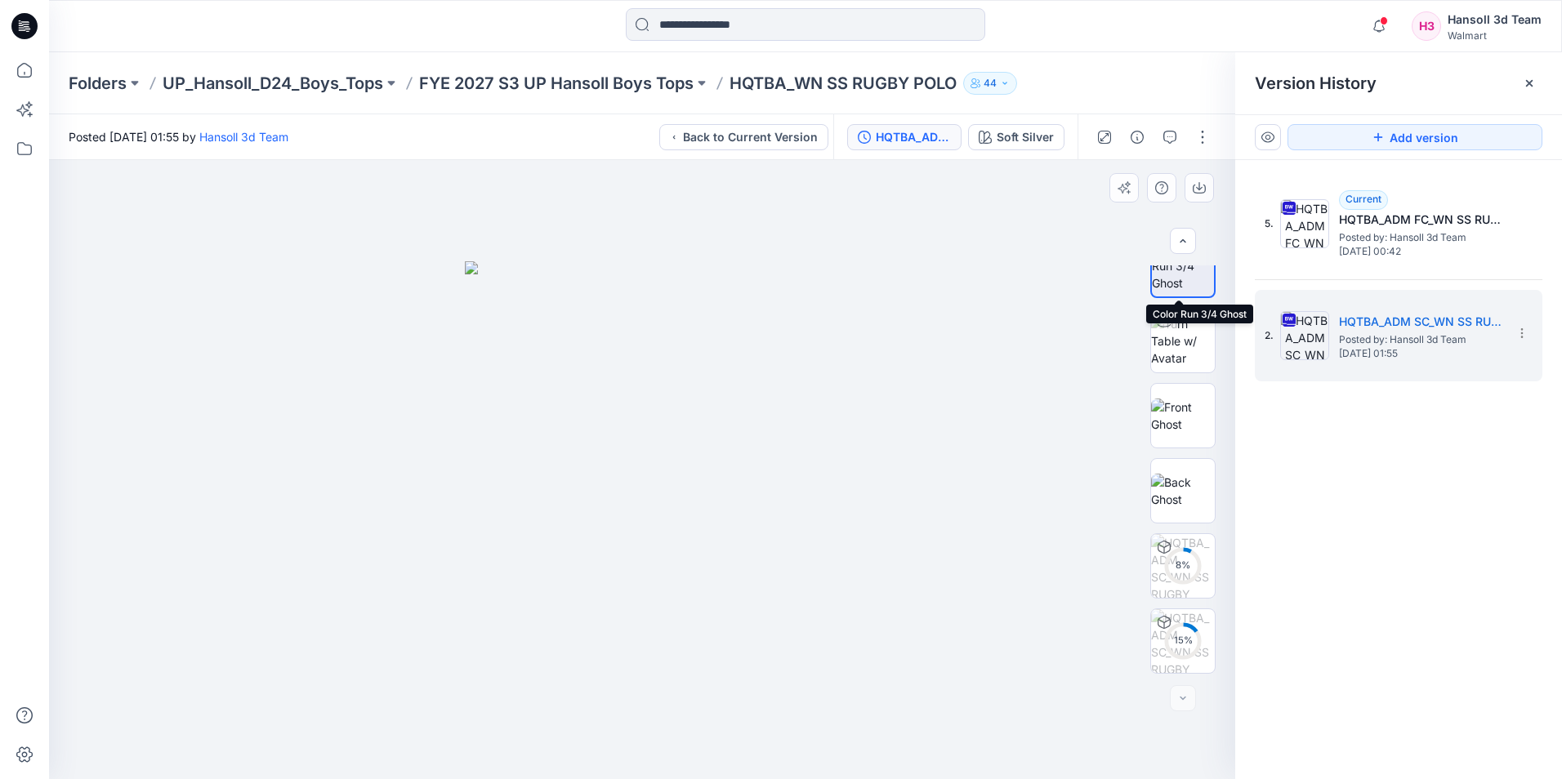
click at [1162, 277] on img at bounding box center [1183, 265] width 62 height 51
click at [1302, 599] on div "5. Current HQTBA_ADM FC_WN SS RUGBY POLO Posted by: Hansoll 3d Team Tuesday, Se…" at bounding box center [1398, 481] width 327 height 643
click at [1140, 141] on icon "button" at bounding box center [1137, 137] width 13 height 13
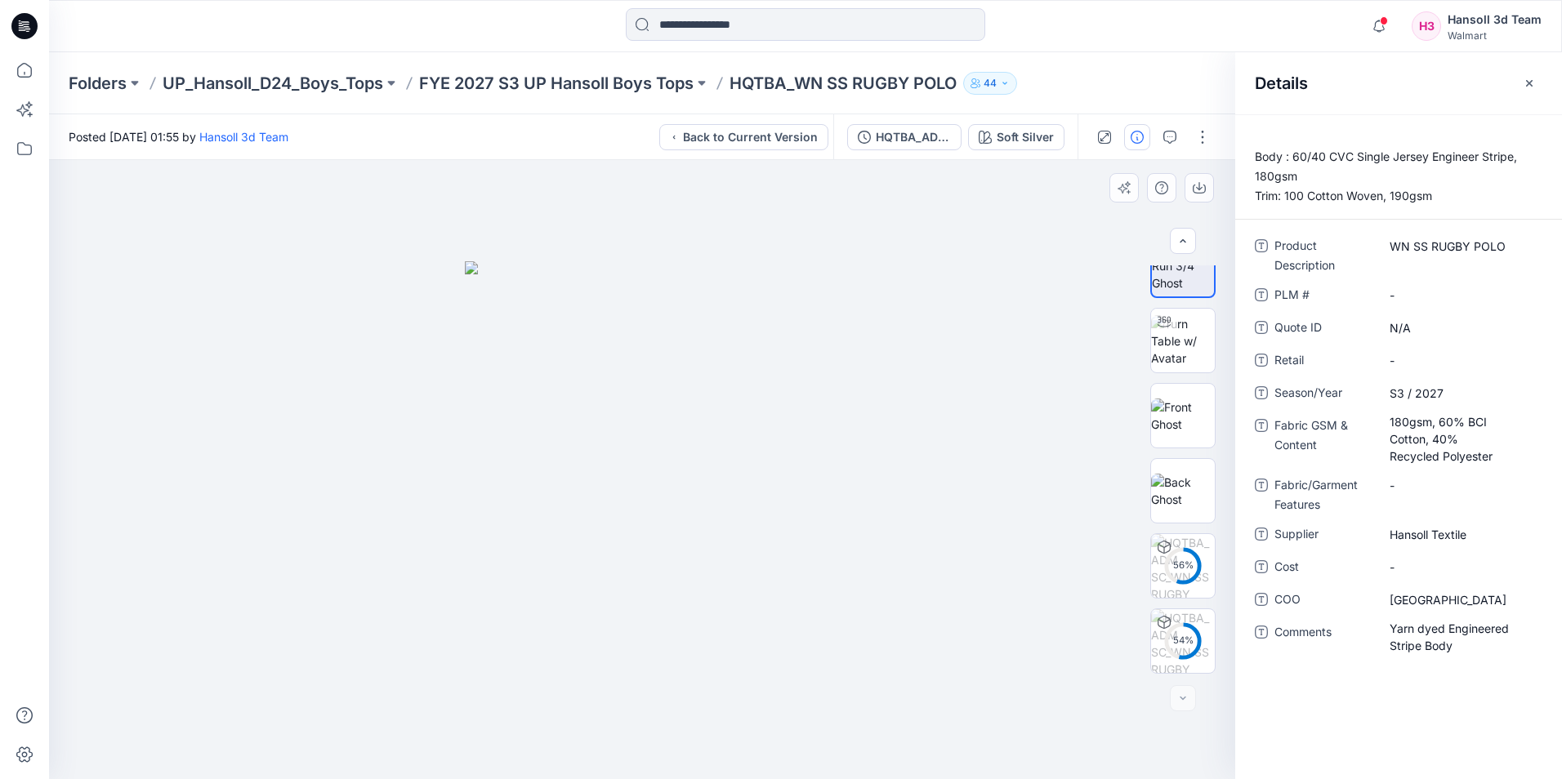
click at [981, 365] on div at bounding box center [642, 469] width 1186 height 619
click at [1523, 83] on icon "button" at bounding box center [1529, 83] width 13 height 13
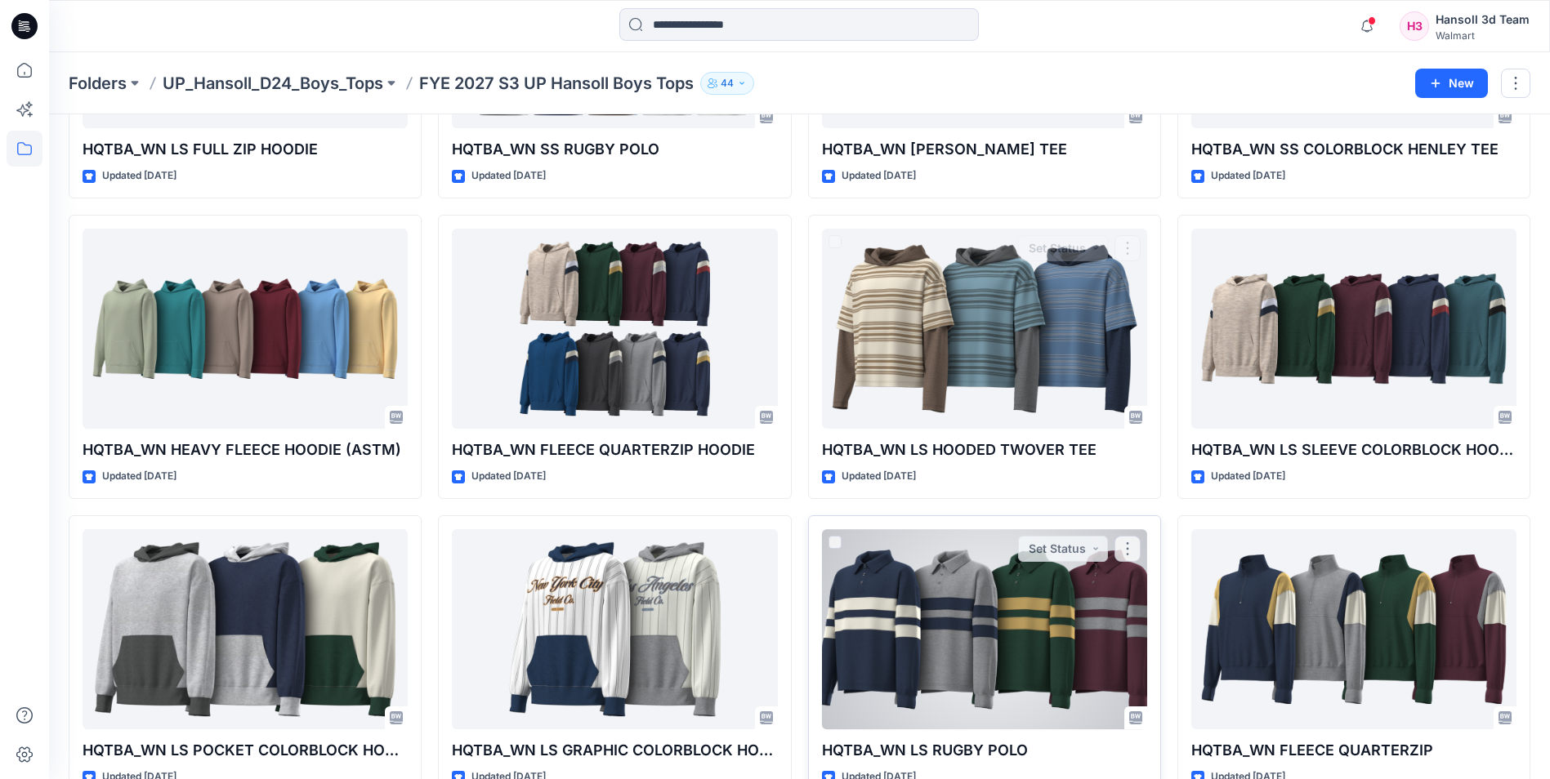
scroll to position [327, 0]
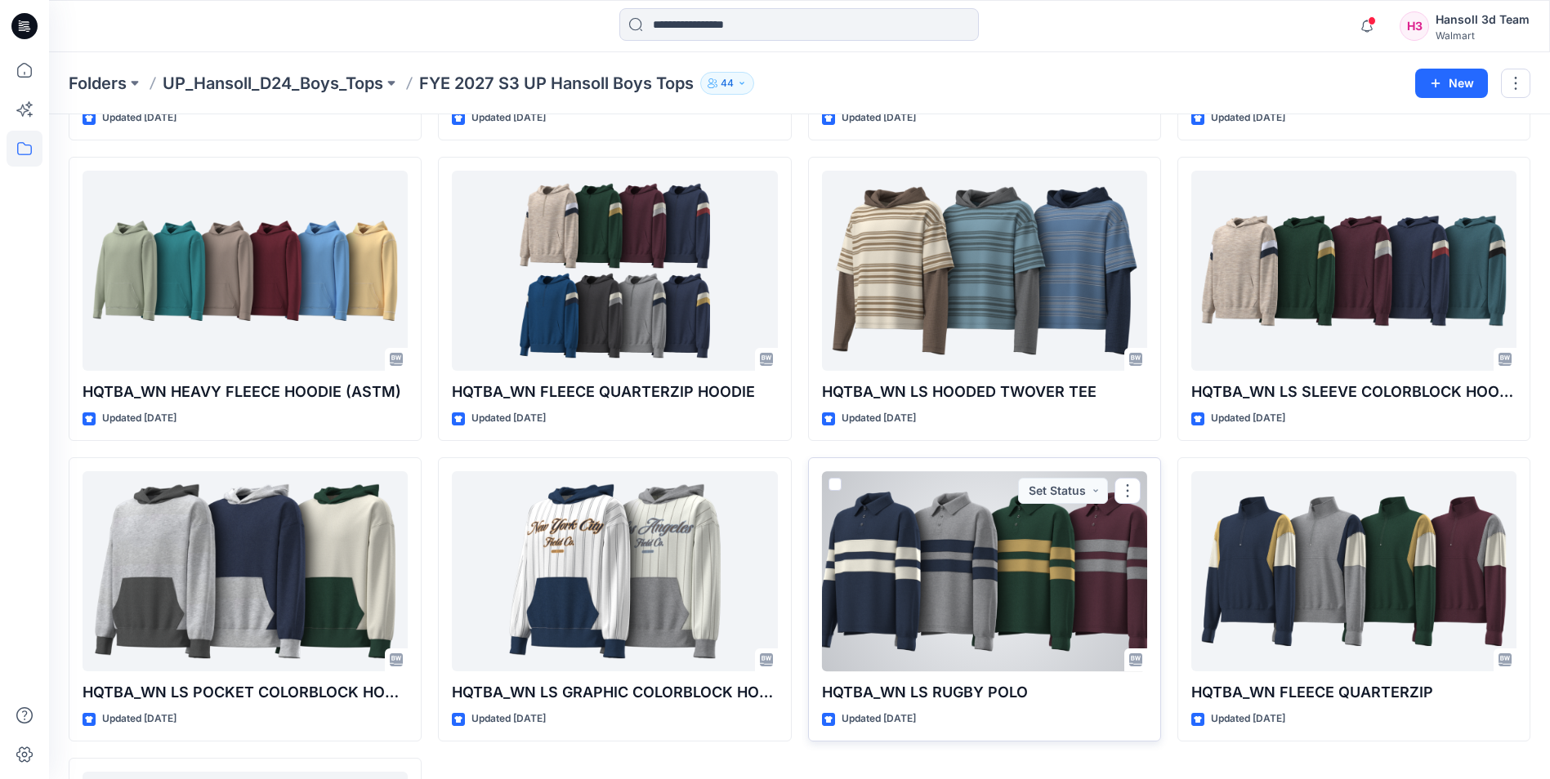
click at [977, 591] on div at bounding box center [984, 571] width 325 height 200
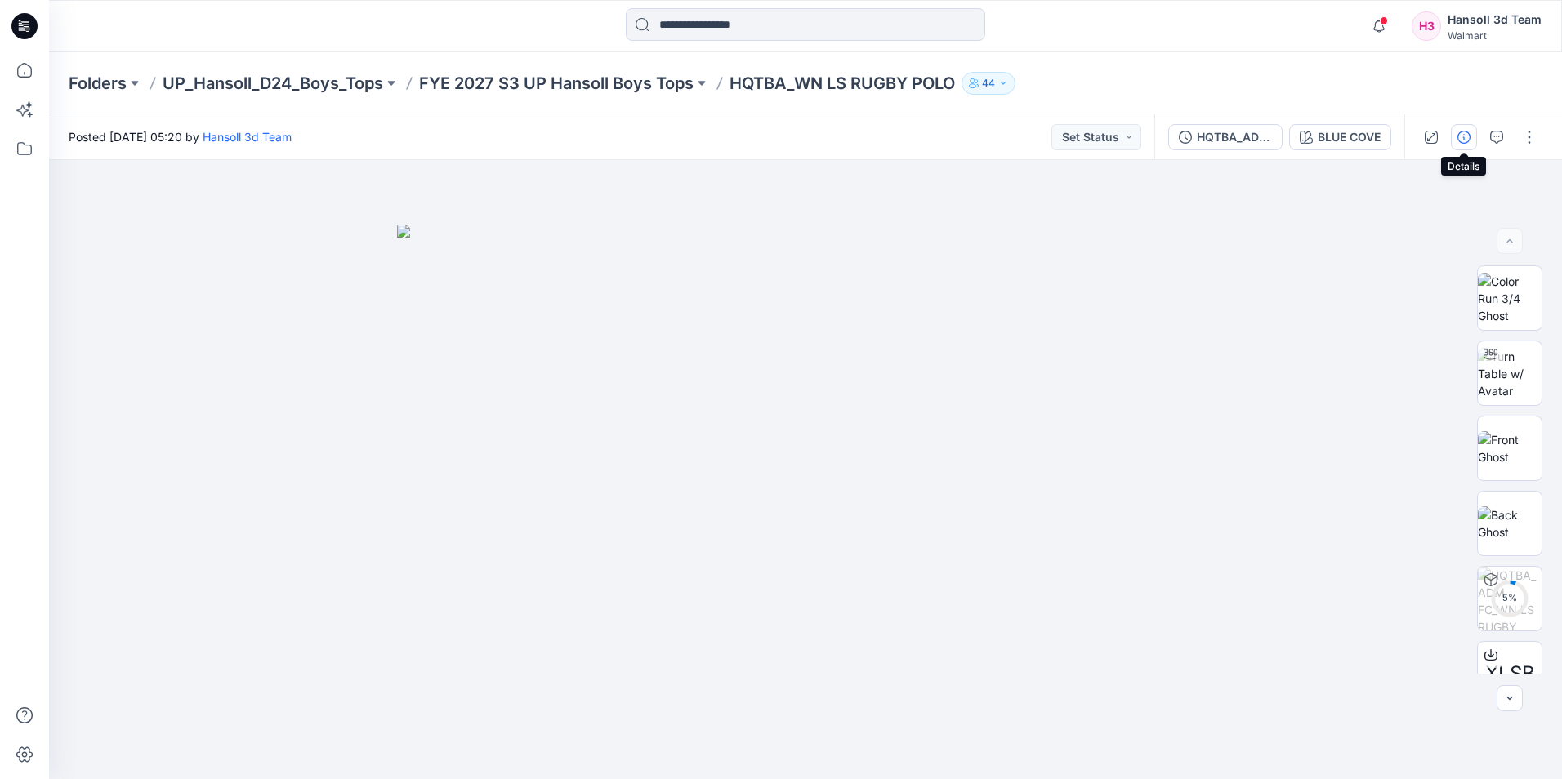
click at [1460, 139] on icon "button" at bounding box center [1463, 137] width 13 height 13
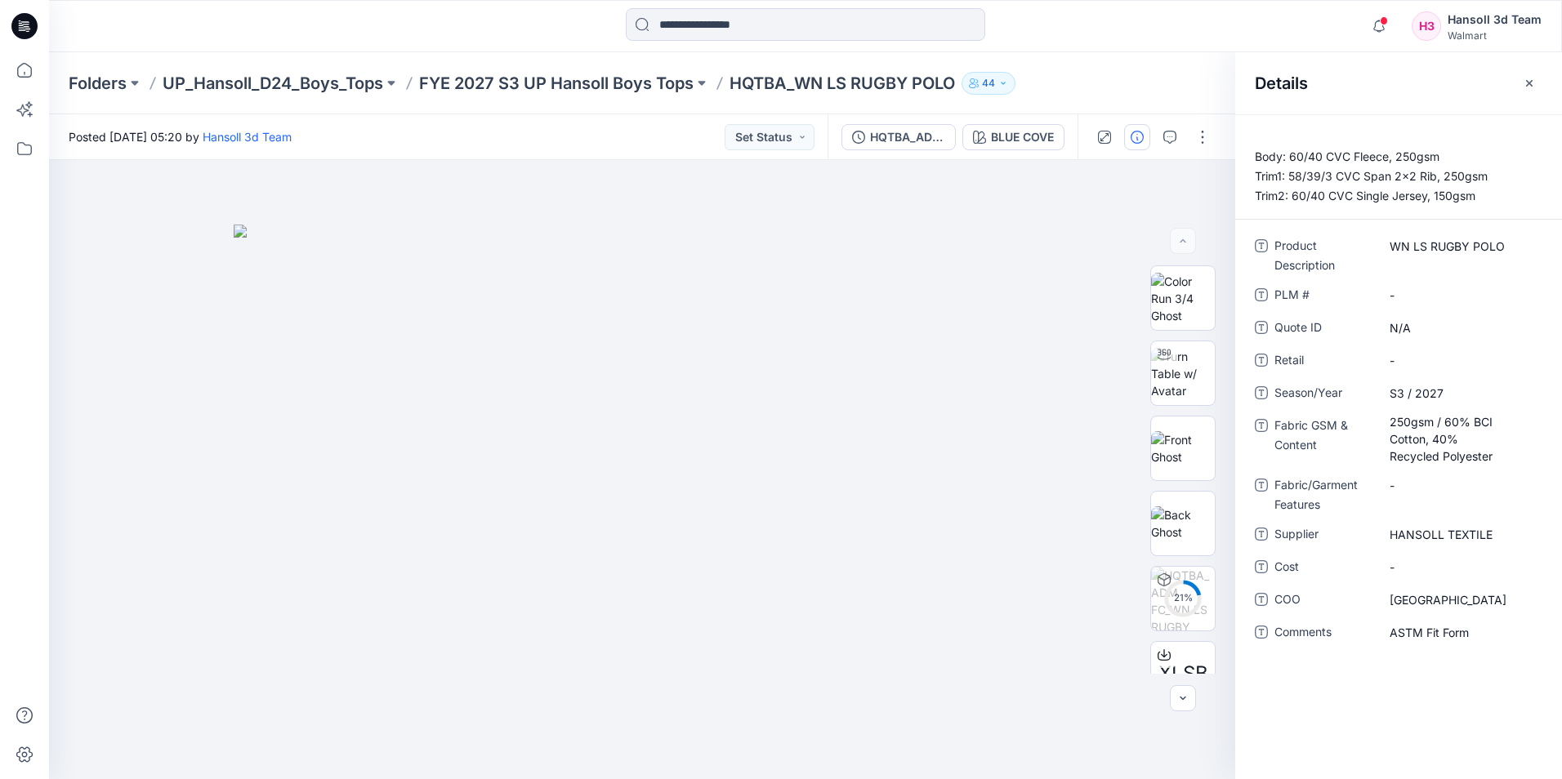
click at [21, 31] on icon at bounding box center [24, 26] width 26 height 26
